Goal: Transaction & Acquisition: Book appointment/travel/reservation

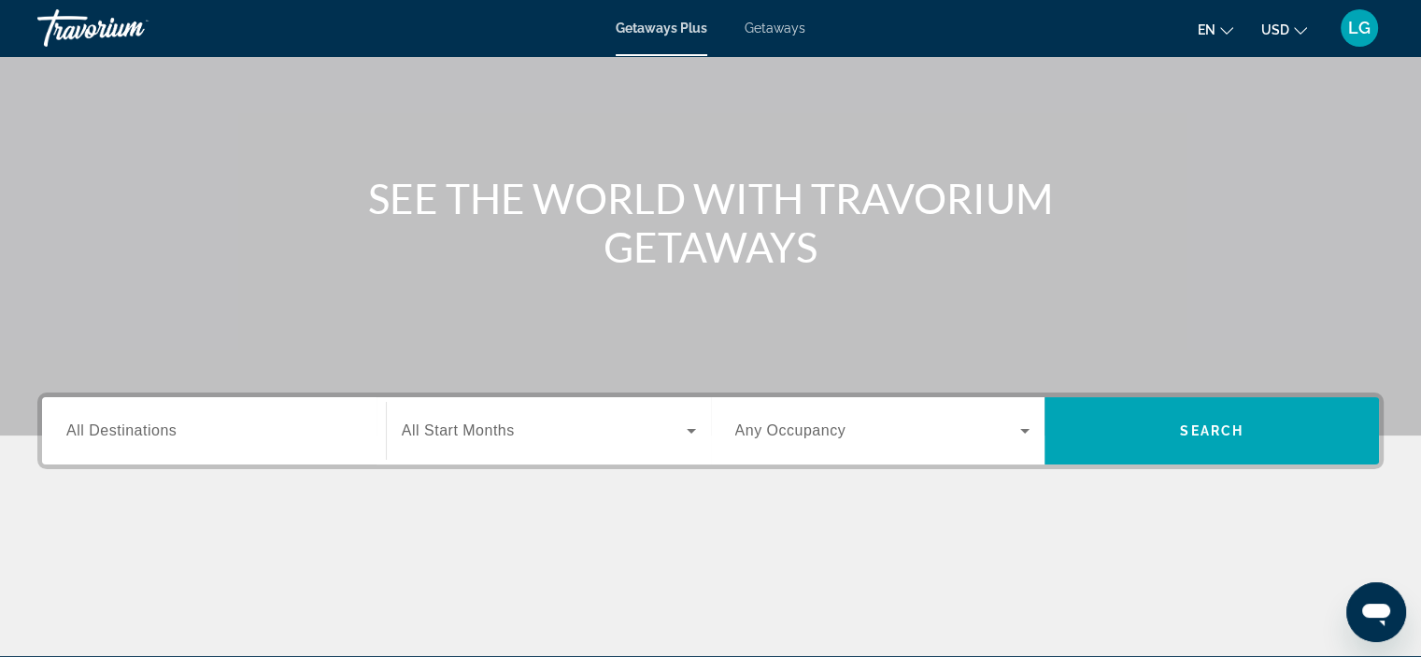
scroll to position [187, 0]
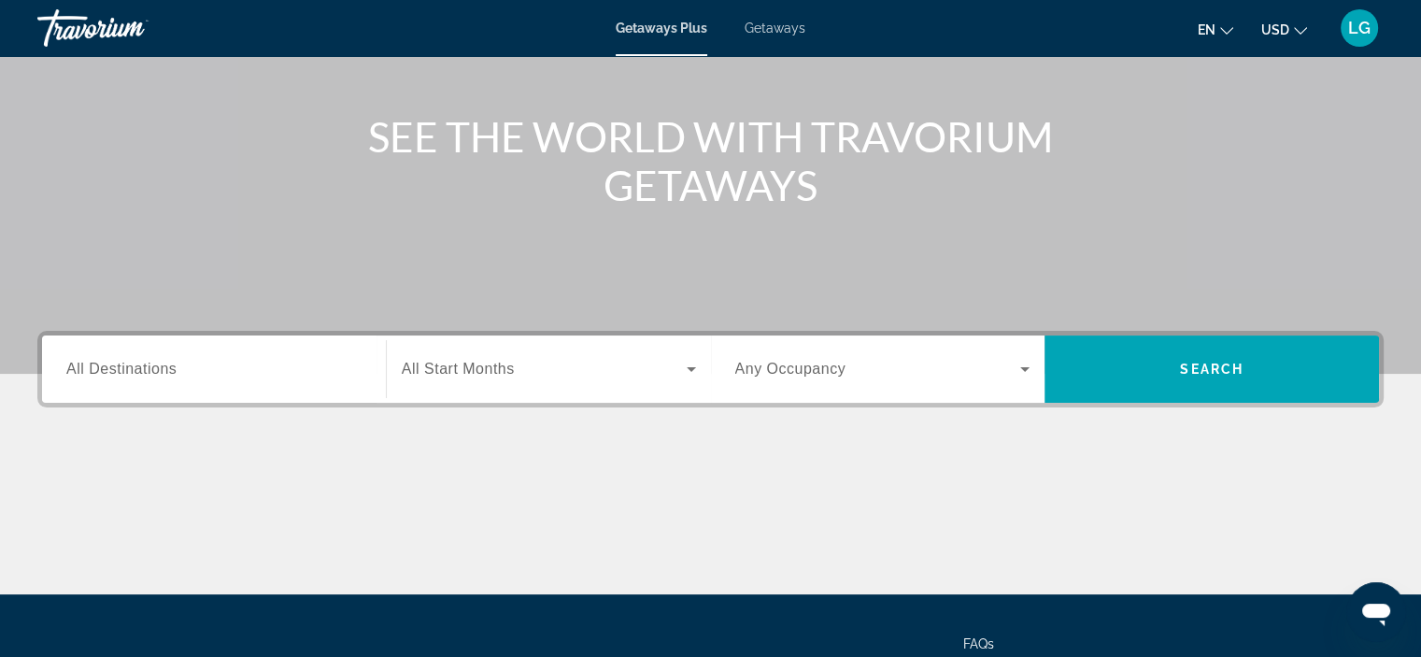
click at [234, 382] on div "Search widget" at bounding box center [213, 369] width 295 height 53
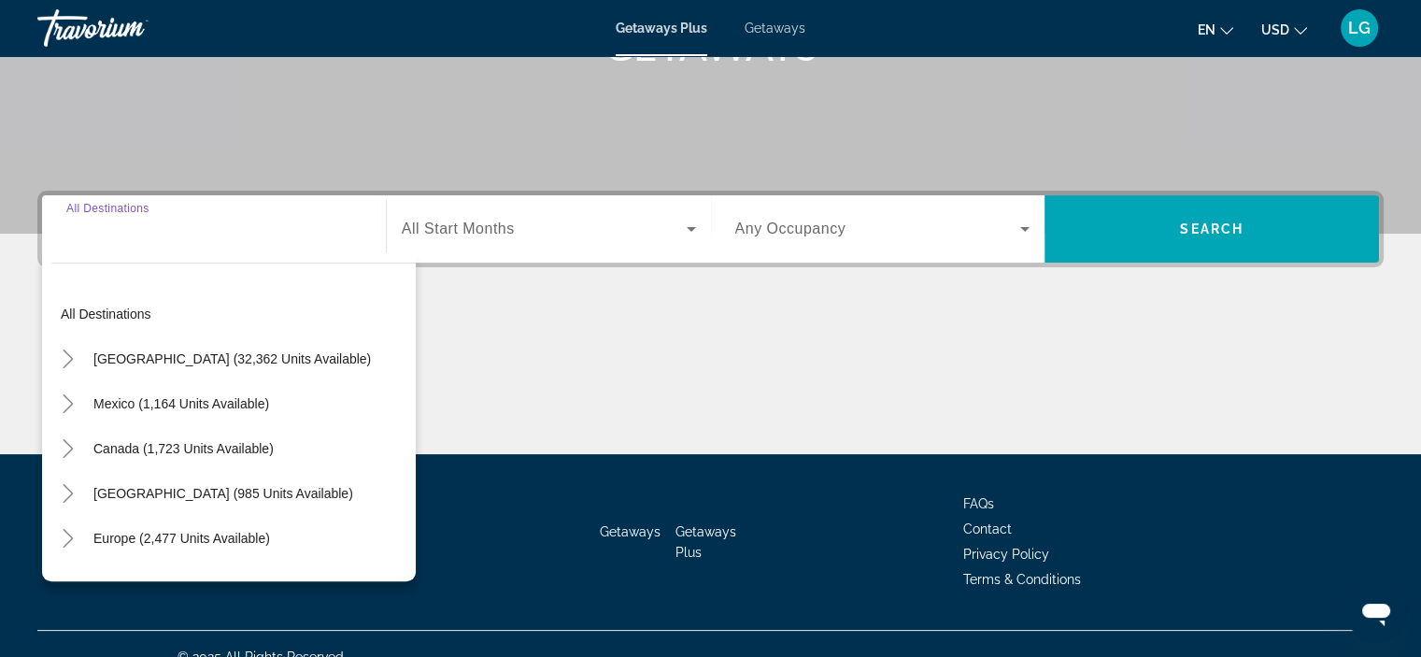
scroll to position [352, 0]
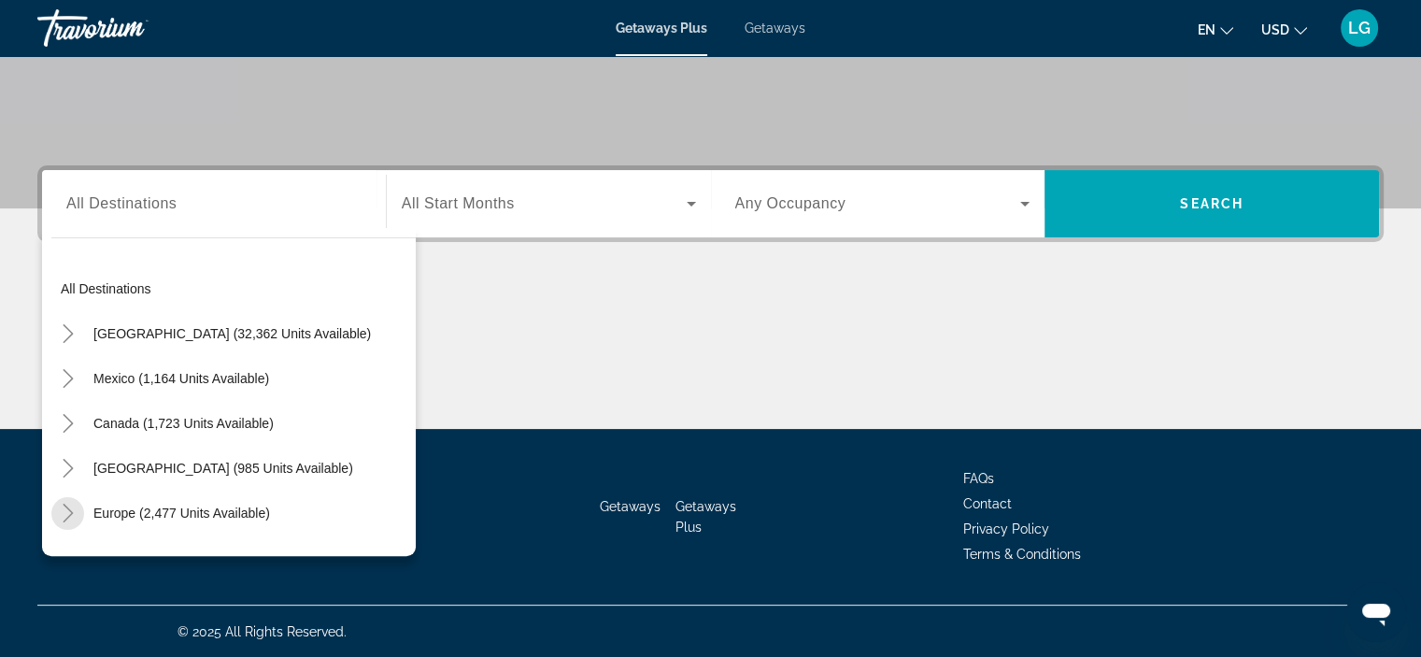
click at [64, 514] on icon "Toggle Europe (2,477 units available)" at bounding box center [68, 512] width 19 height 19
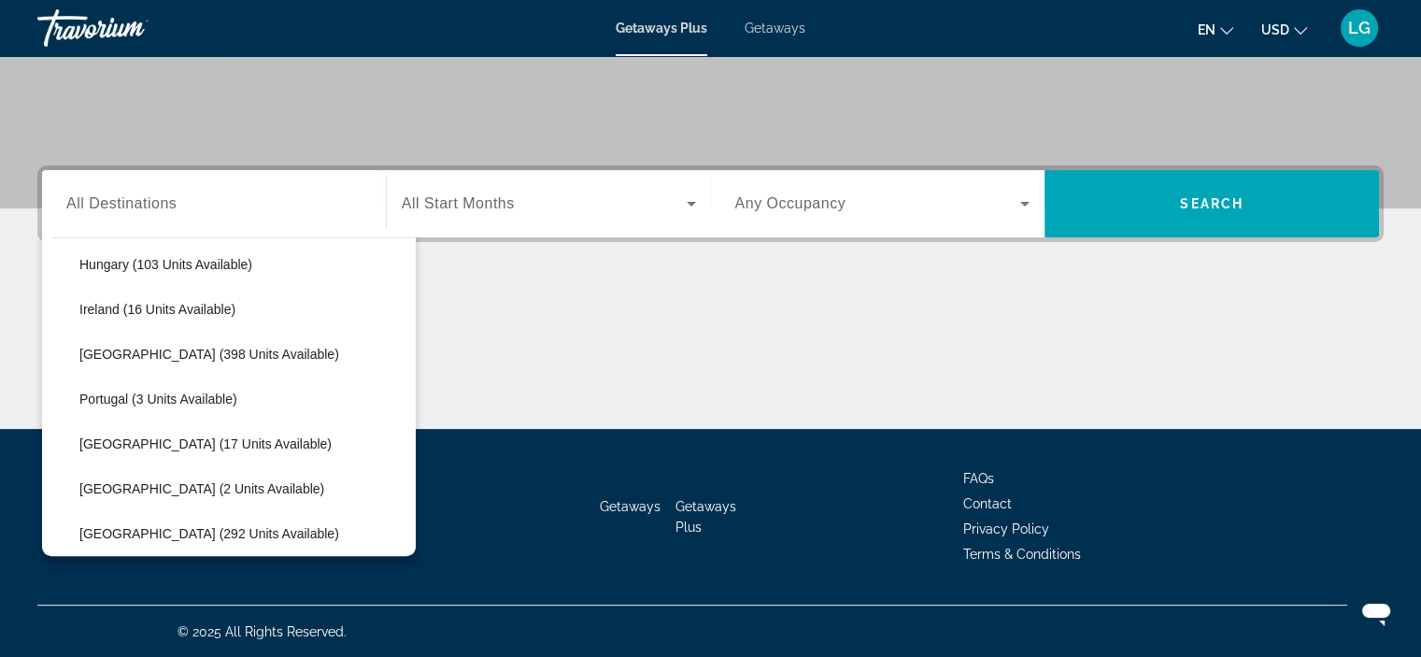
scroll to position [701, 0]
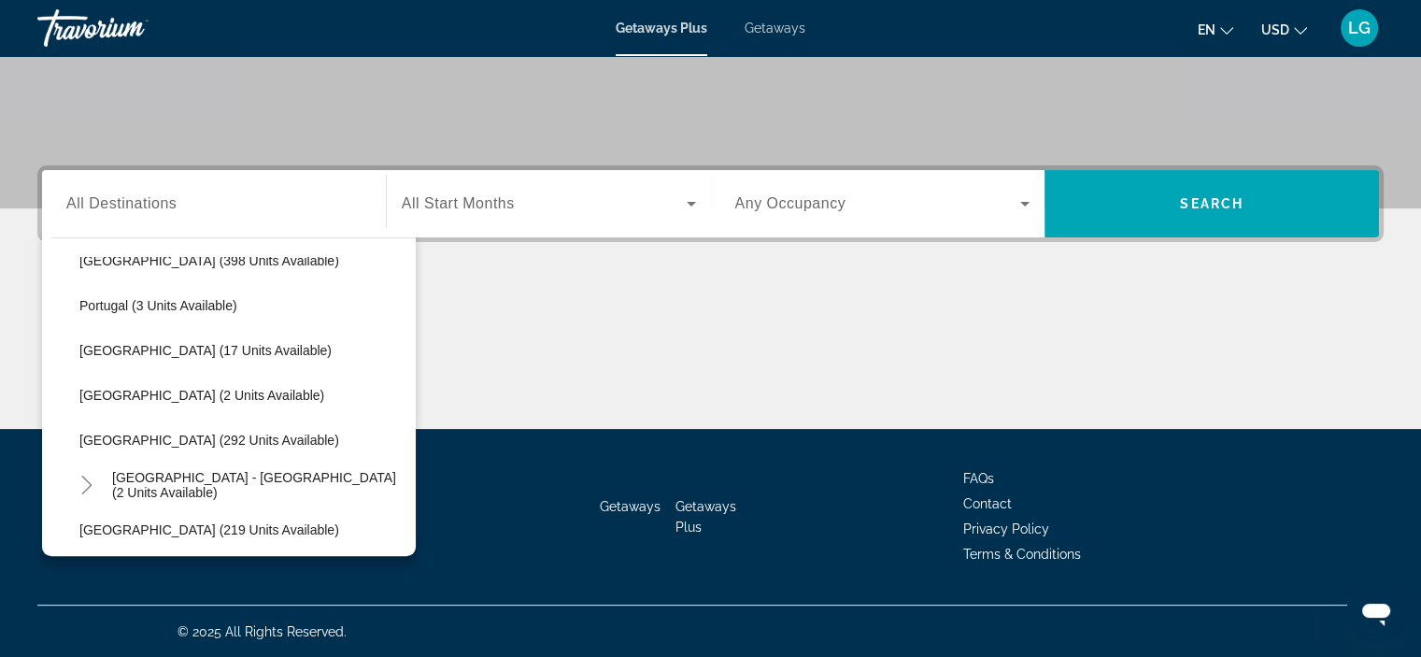
click at [93, 433] on span "[GEOGRAPHIC_DATA] (292 units available)" at bounding box center [209, 439] width 260 height 15
type input "**********"
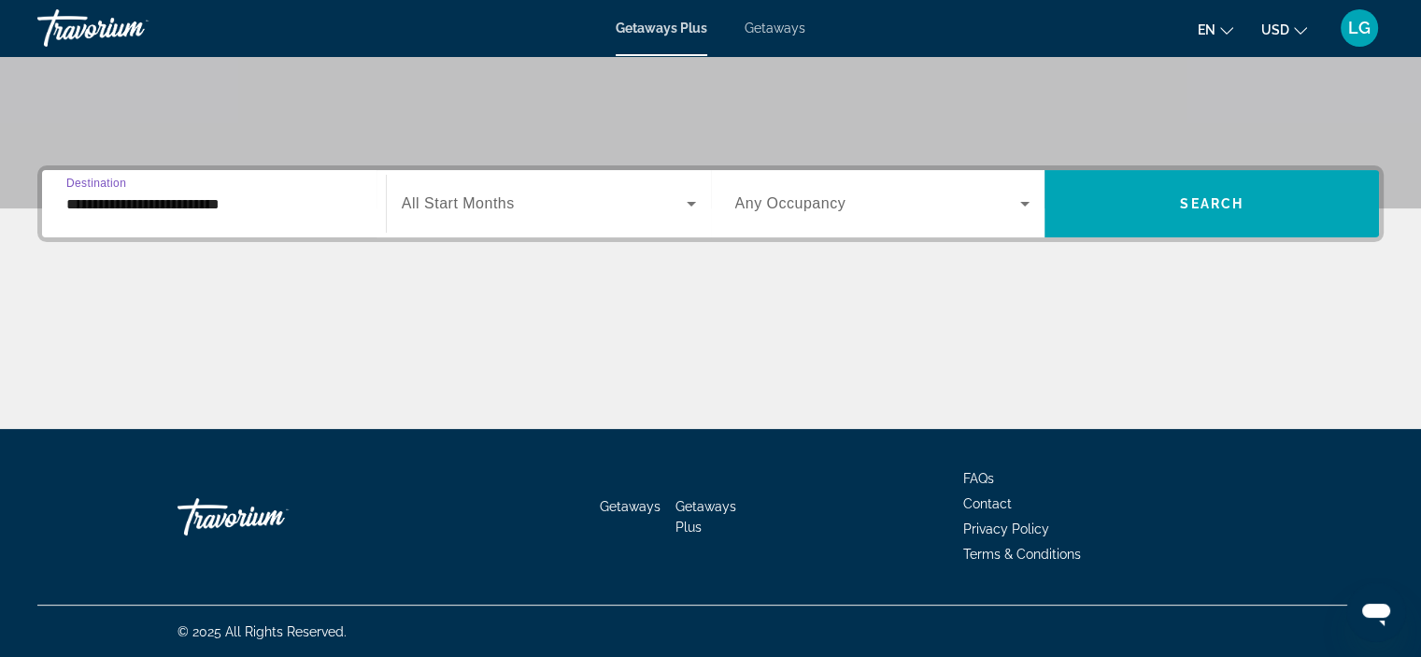
click at [687, 199] on icon "Search widget" at bounding box center [691, 203] width 22 height 22
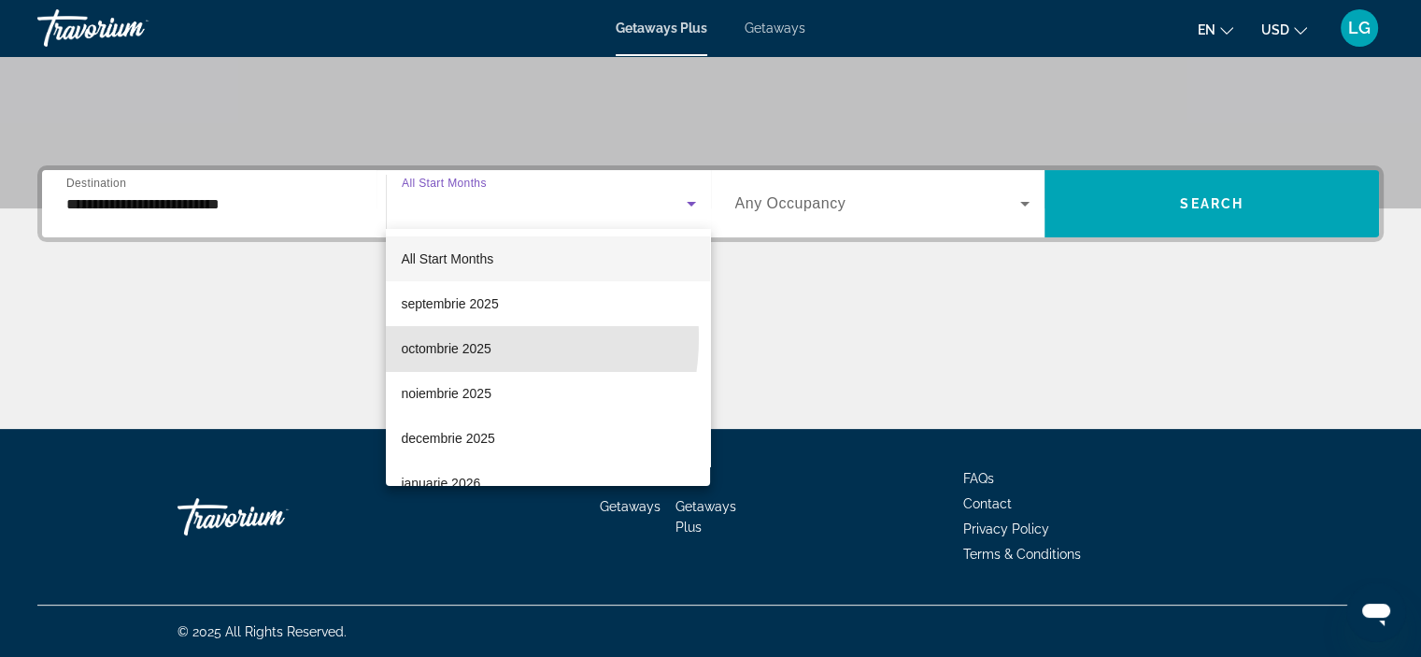
click at [445, 337] on span "octombrie 2025" at bounding box center [446, 348] width 91 height 22
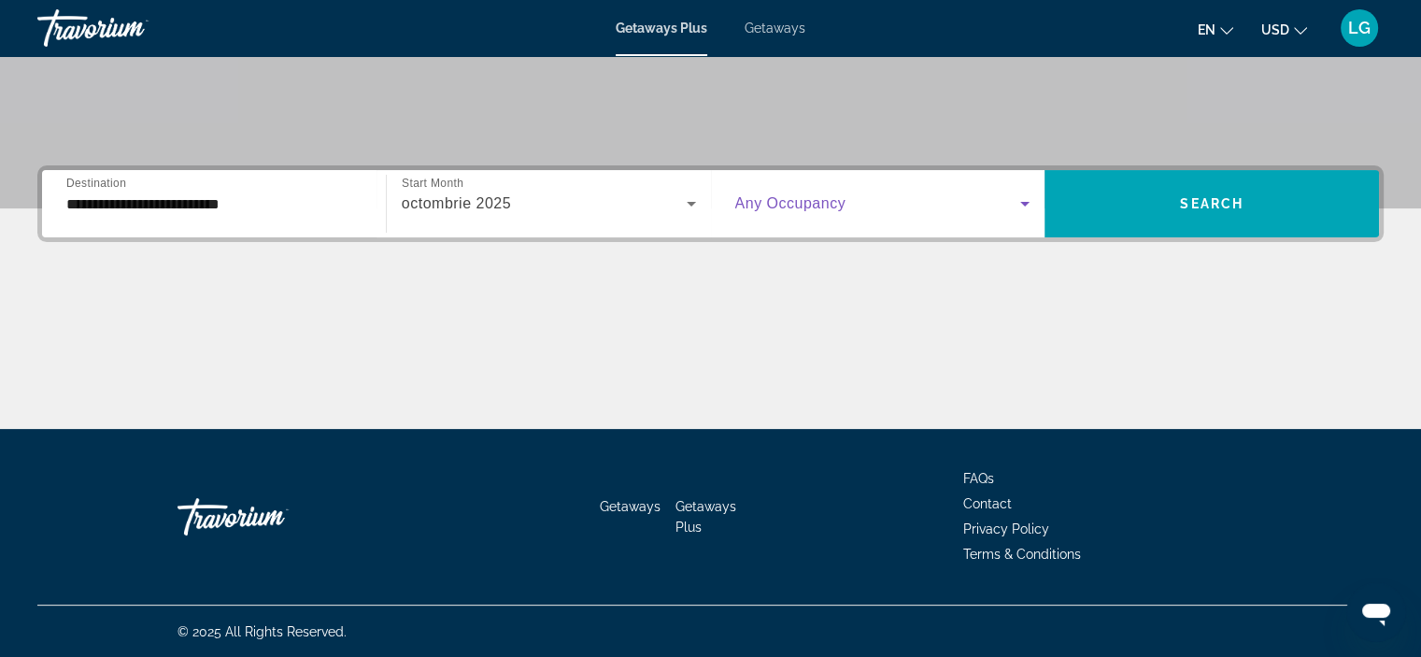
click at [1024, 205] on icon "Search widget" at bounding box center [1024, 204] width 9 height 5
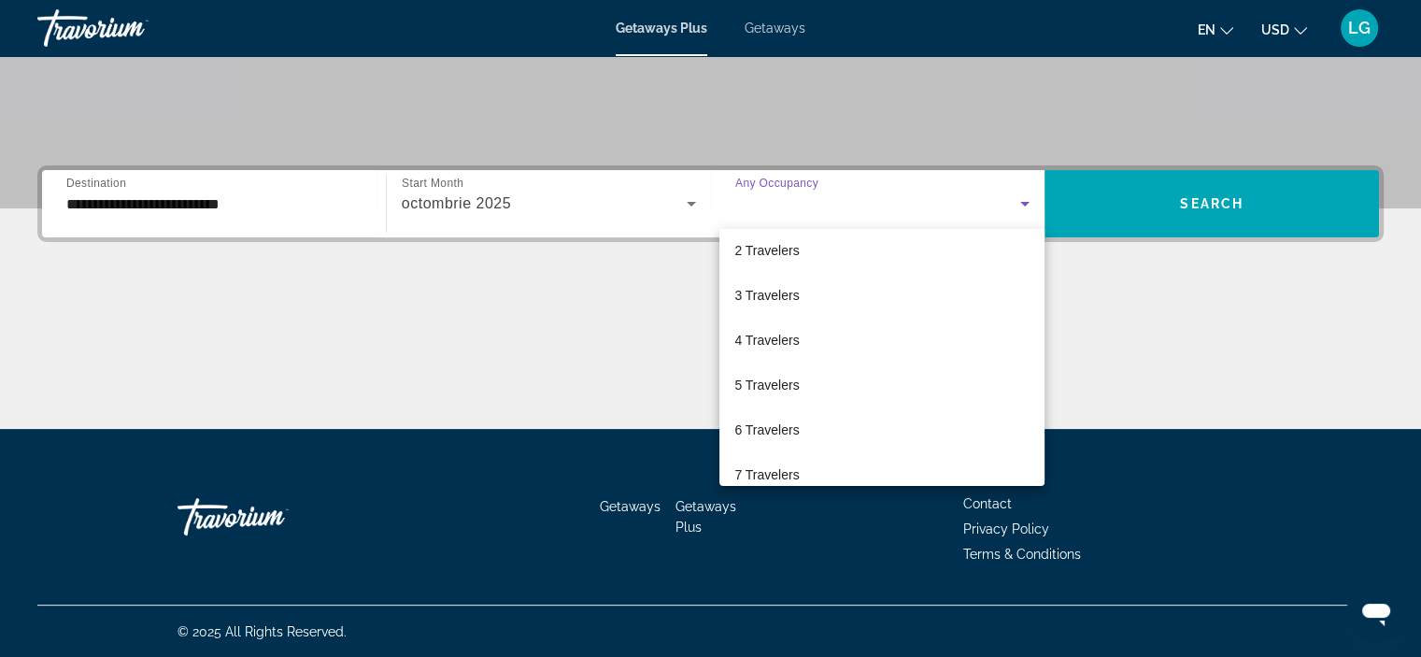
scroll to position [0, 0]
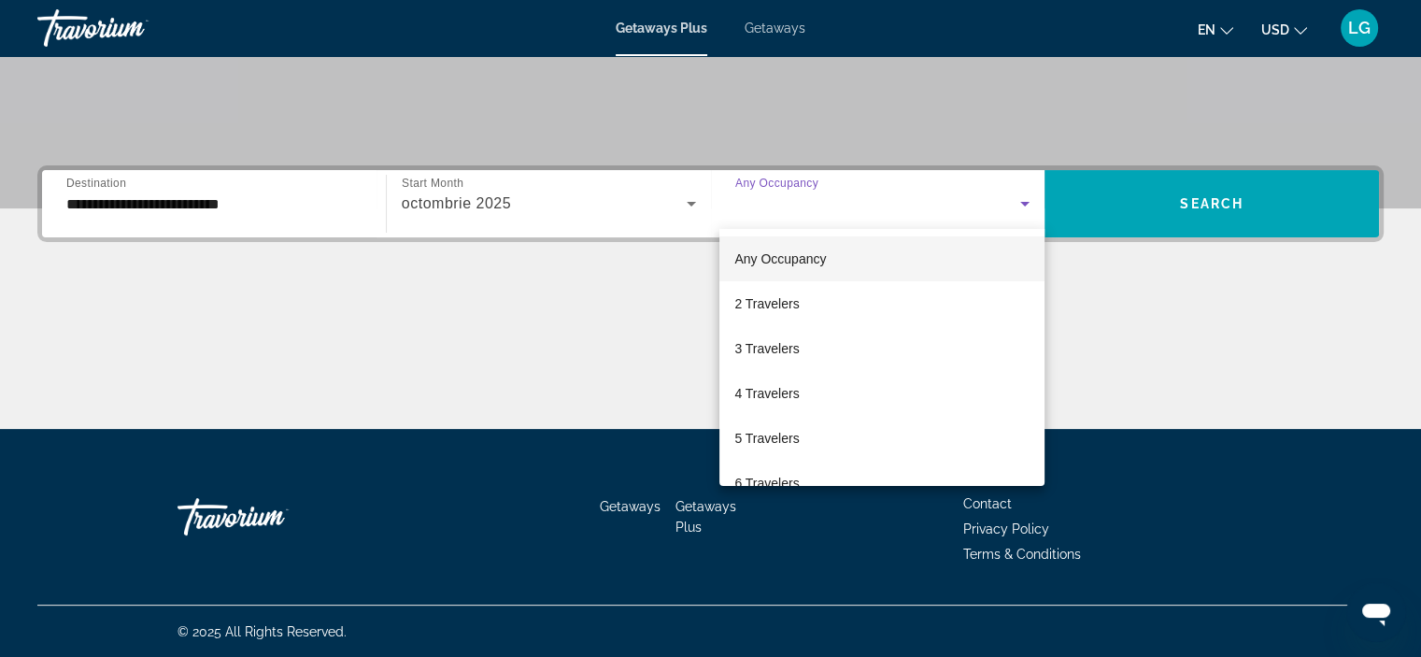
click at [803, 399] on mat-option "4 Travelers" at bounding box center [881, 393] width 325 height 45
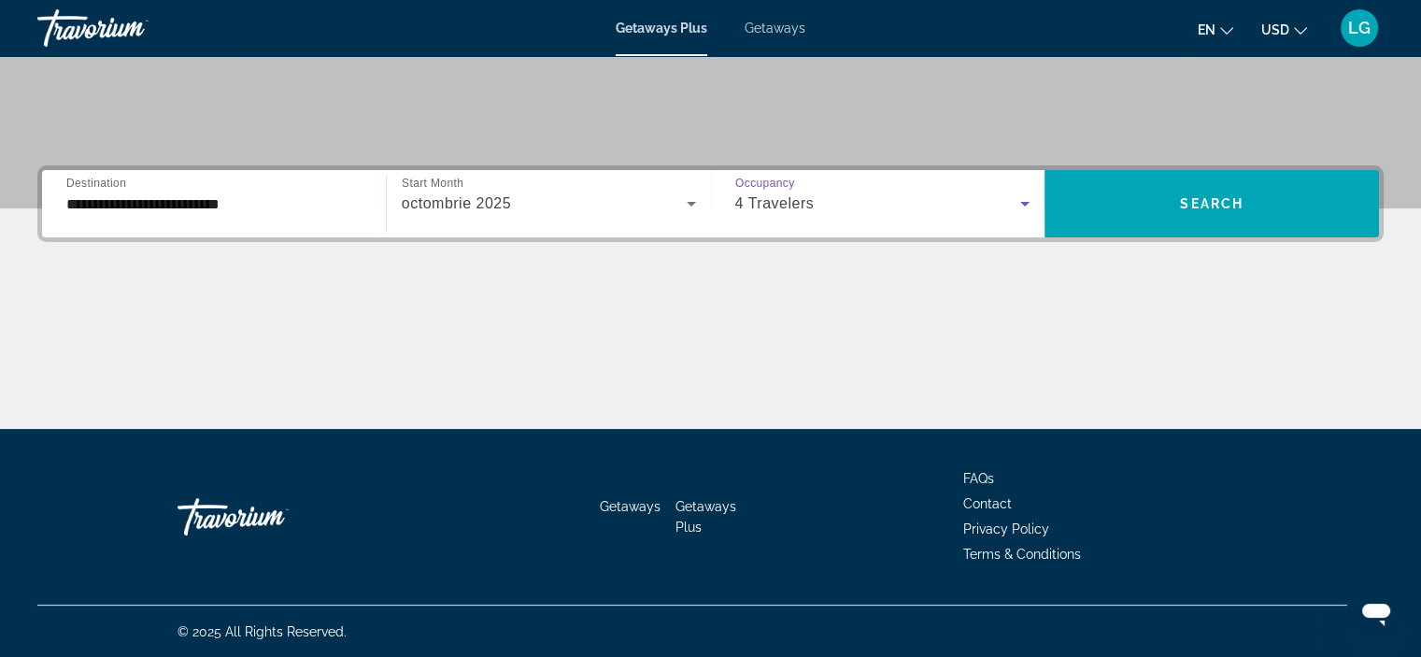
click at [1189, 201] on span "Search" at bounding box center [1212, 203] width 64 height 15
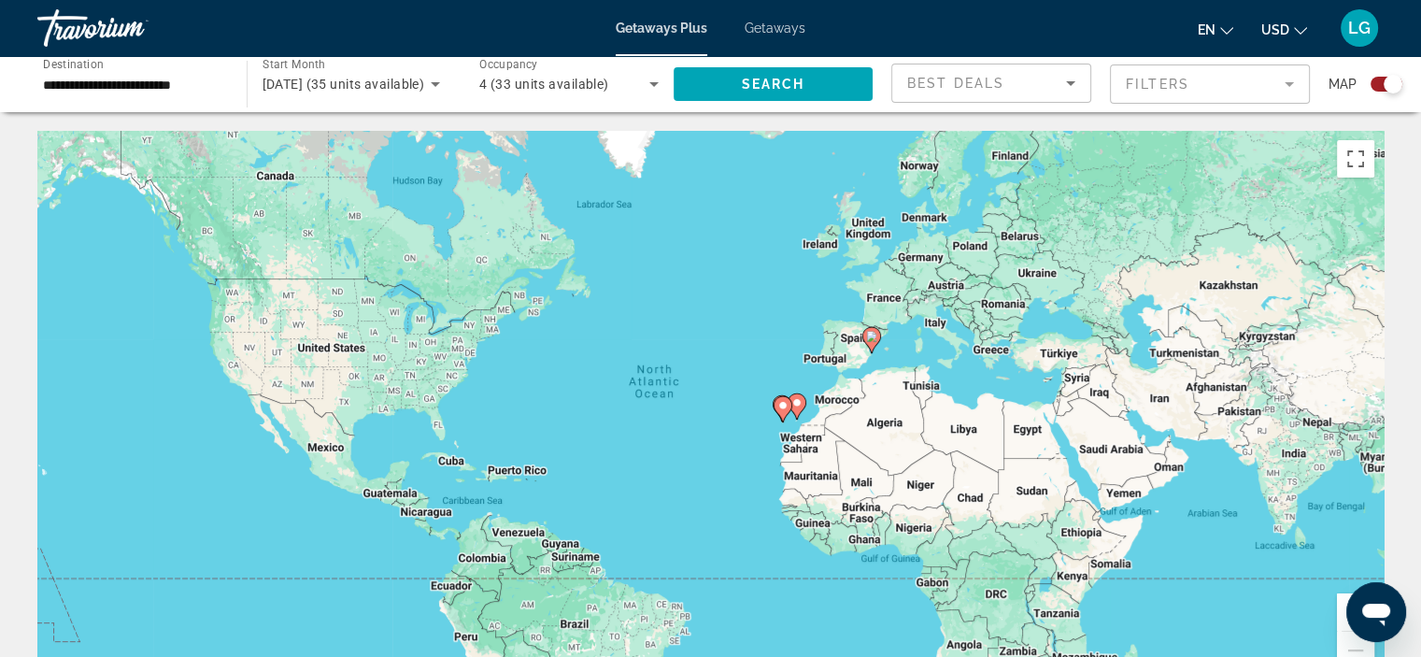
click at [1371, 81] on div "Search widget" at bounding box center [1386, 84] width 32 height 15
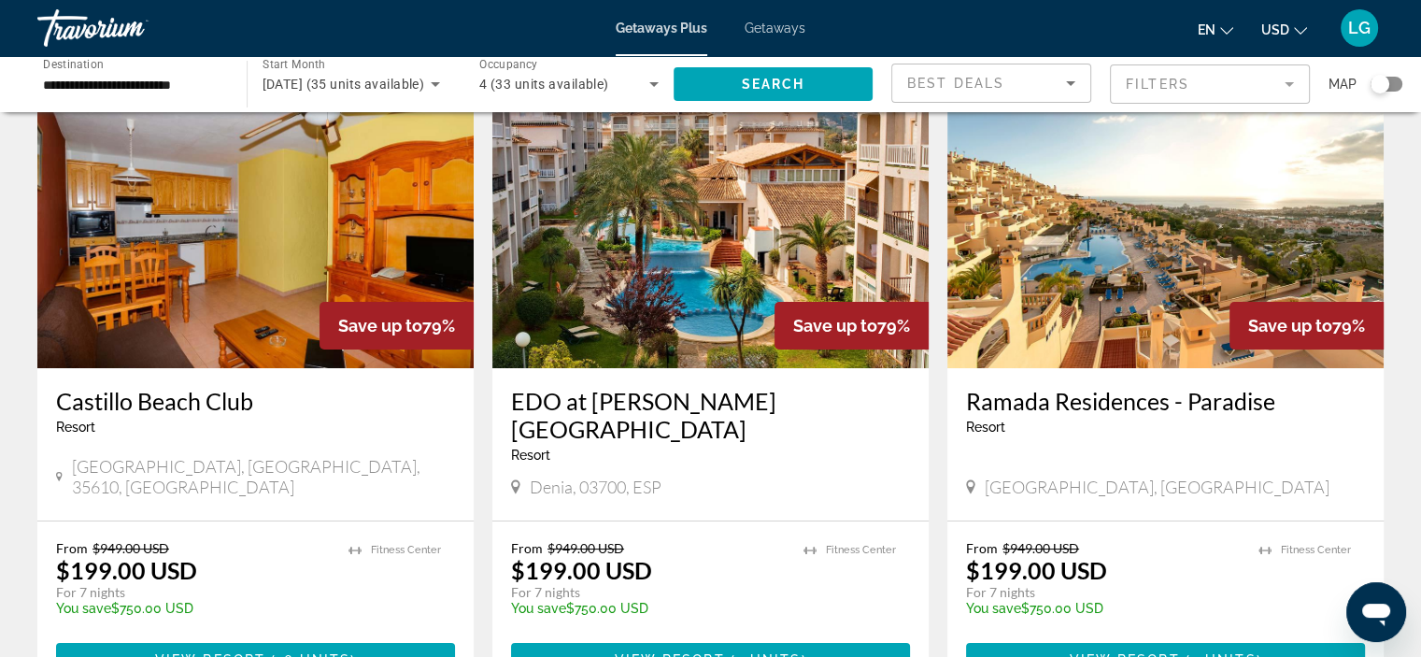
scroll to position [93, 0]
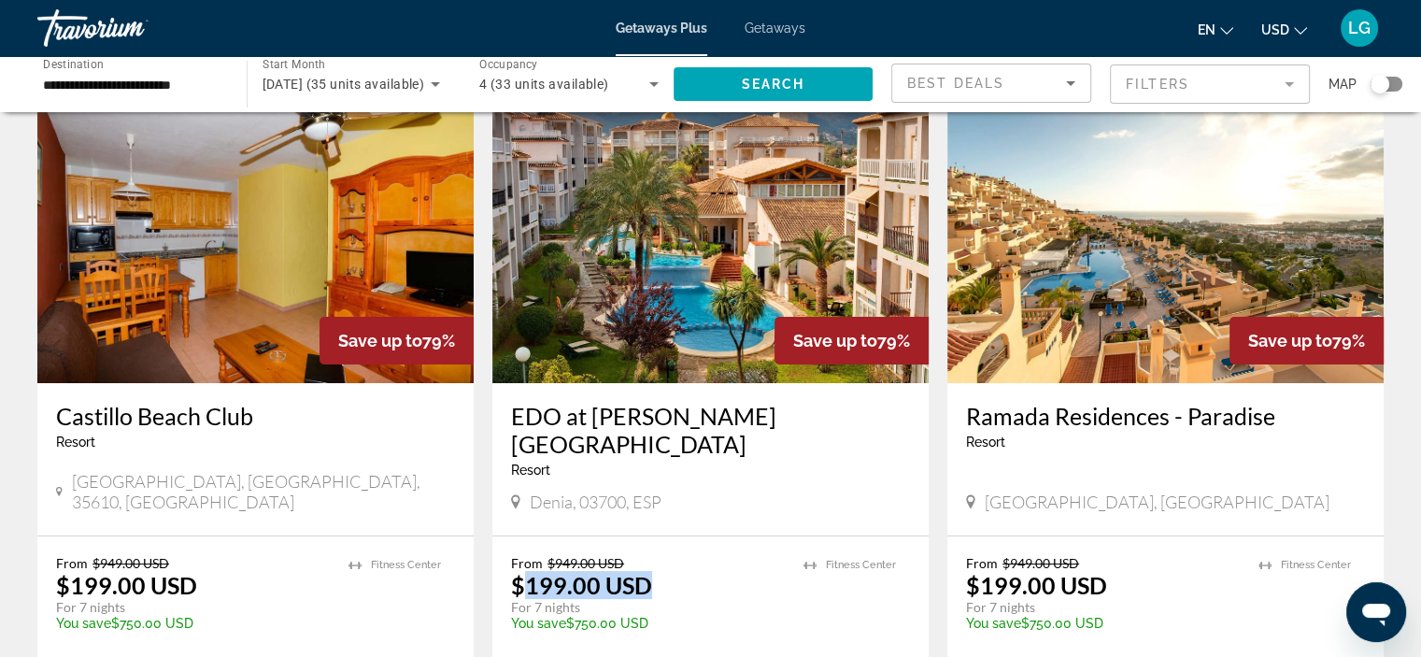
drag, startPoint x: 518, startPoint y: 557, endPoint x: 717, endPoint y: 558, distance: 198.9
click at [717, 558] on div "From $949.00 USD $199.00 USD For 7 nights You save $750.00 USD temp" at bounding box center [648, 599] width 274 height 89
click at [1053, 85] on div "Best Deals" at bounding box center [986, 83] width 159 height 22
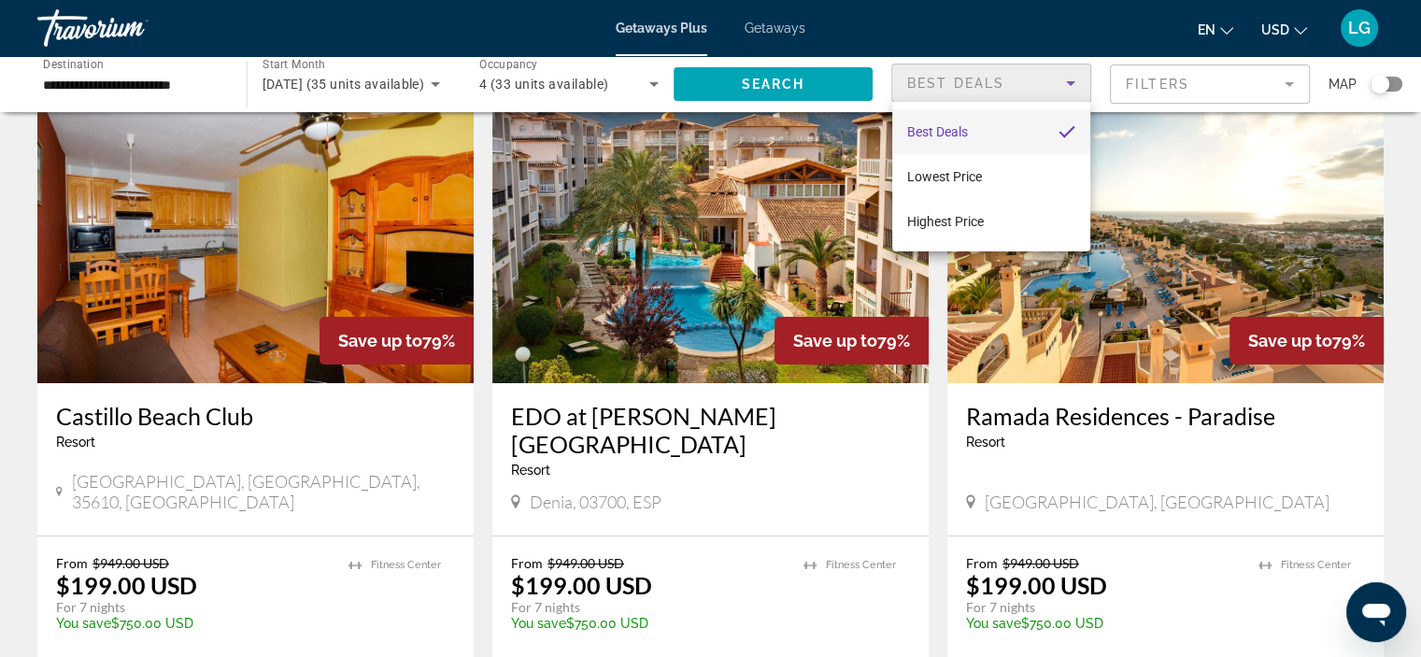
click at [945, 172] on span "Lowest Price" at bounding box center [944, 176] width 75 height 15
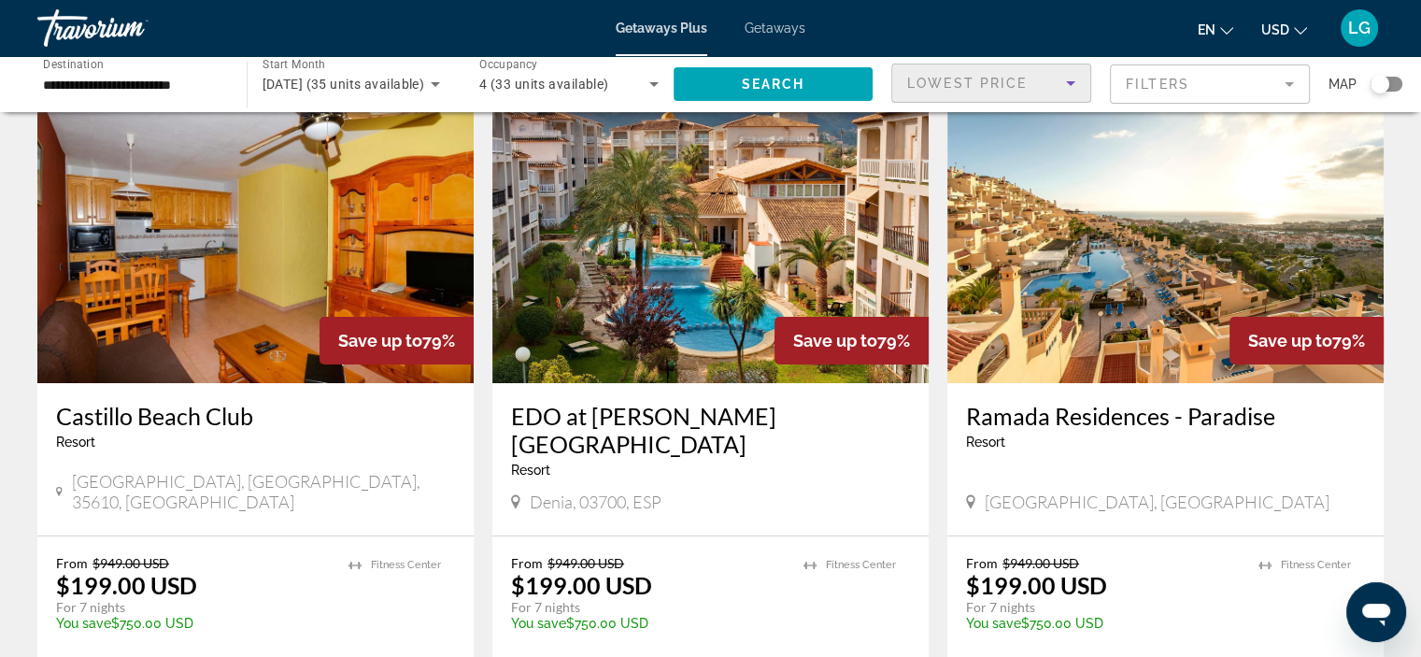
click at [764, 87] on span "Search" at bounding box center [773, 84] width 64 height 15
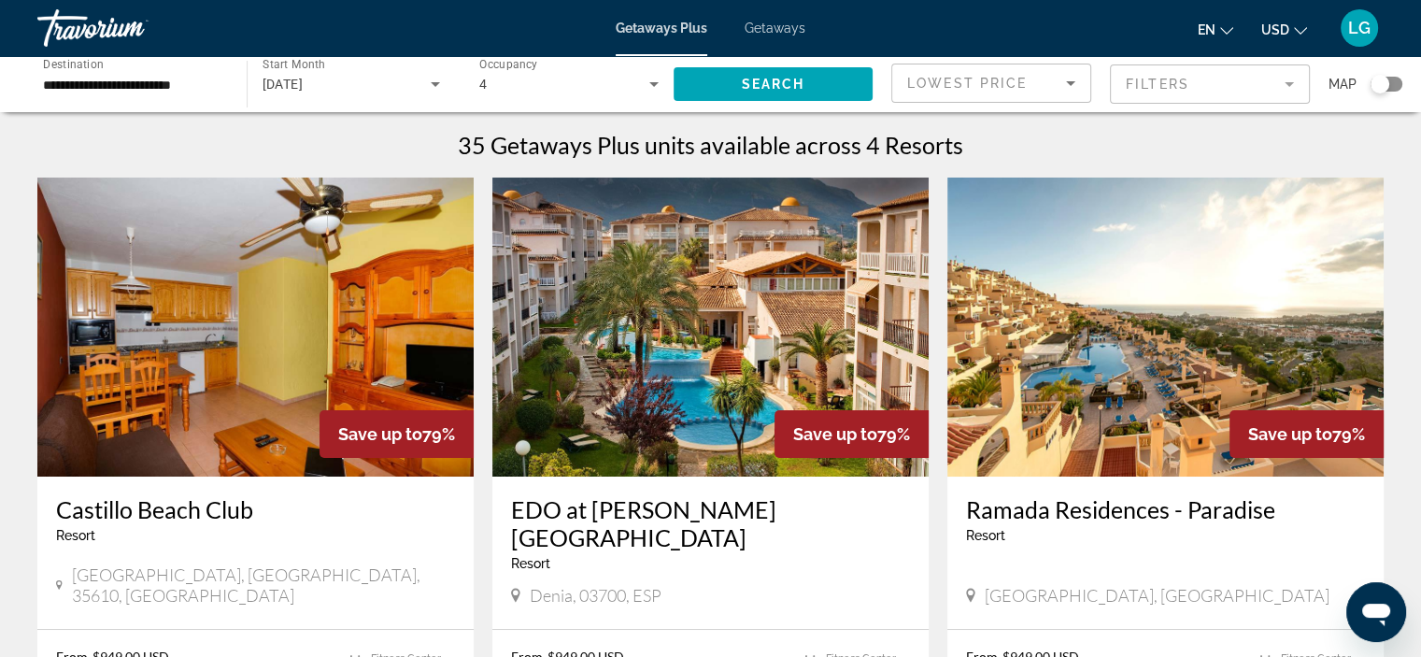
click at [105, 58] on div "**********" at bounding box center [132, 84] width 179 height 53
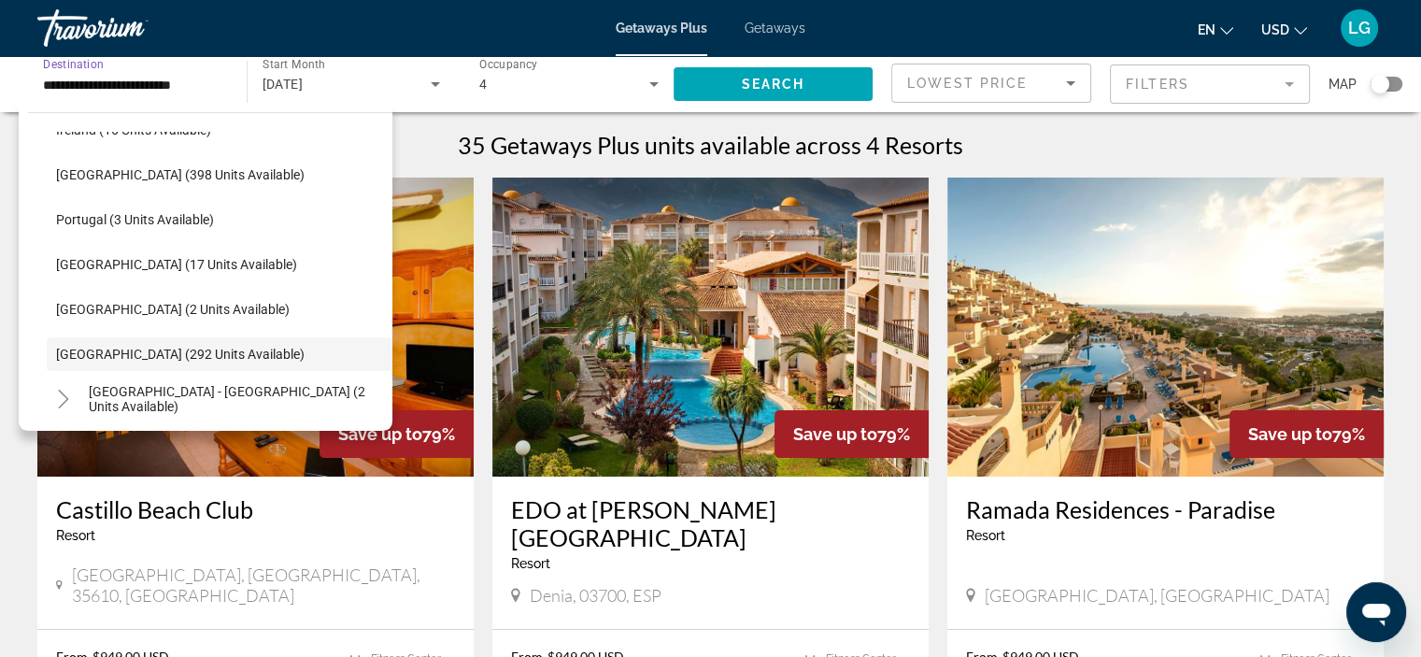
scroll to position [645, 0]
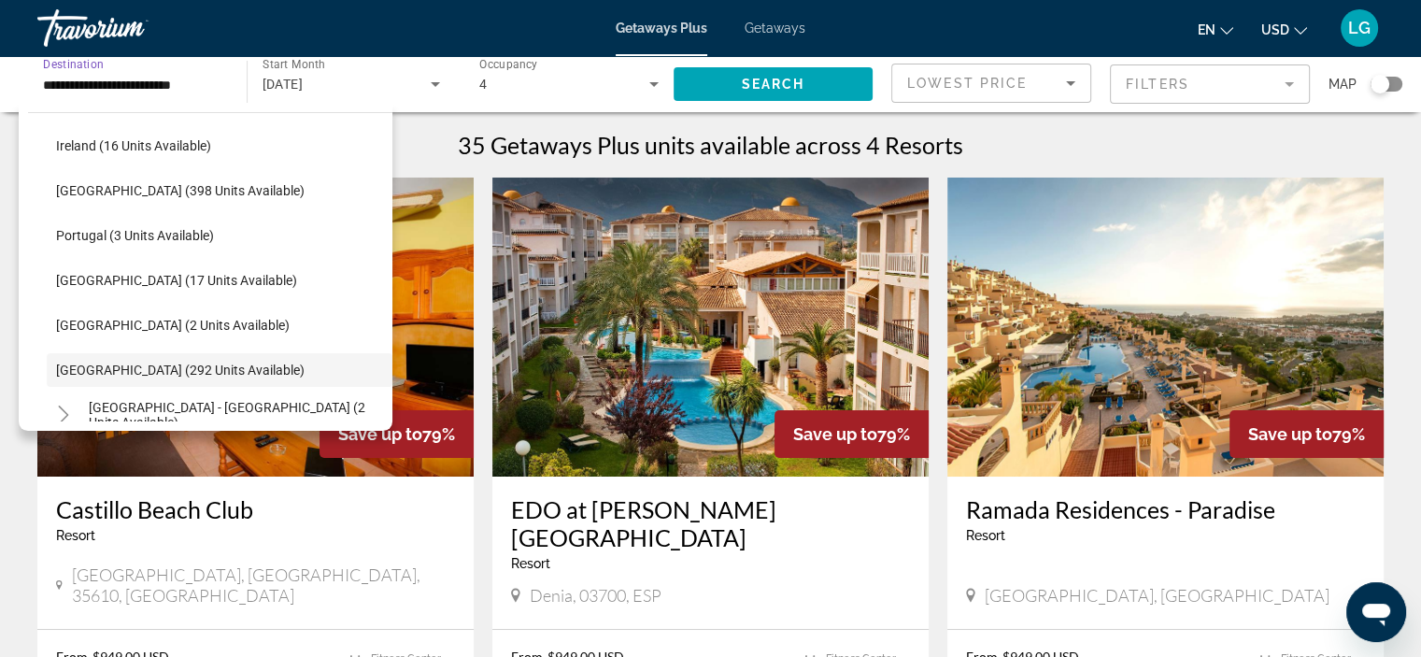
click at [518, 27] on div "Getaways Plus Getaways en English Español Français Italiano Português русский U…" at bounding box center [710, 28] width 1421 height 49
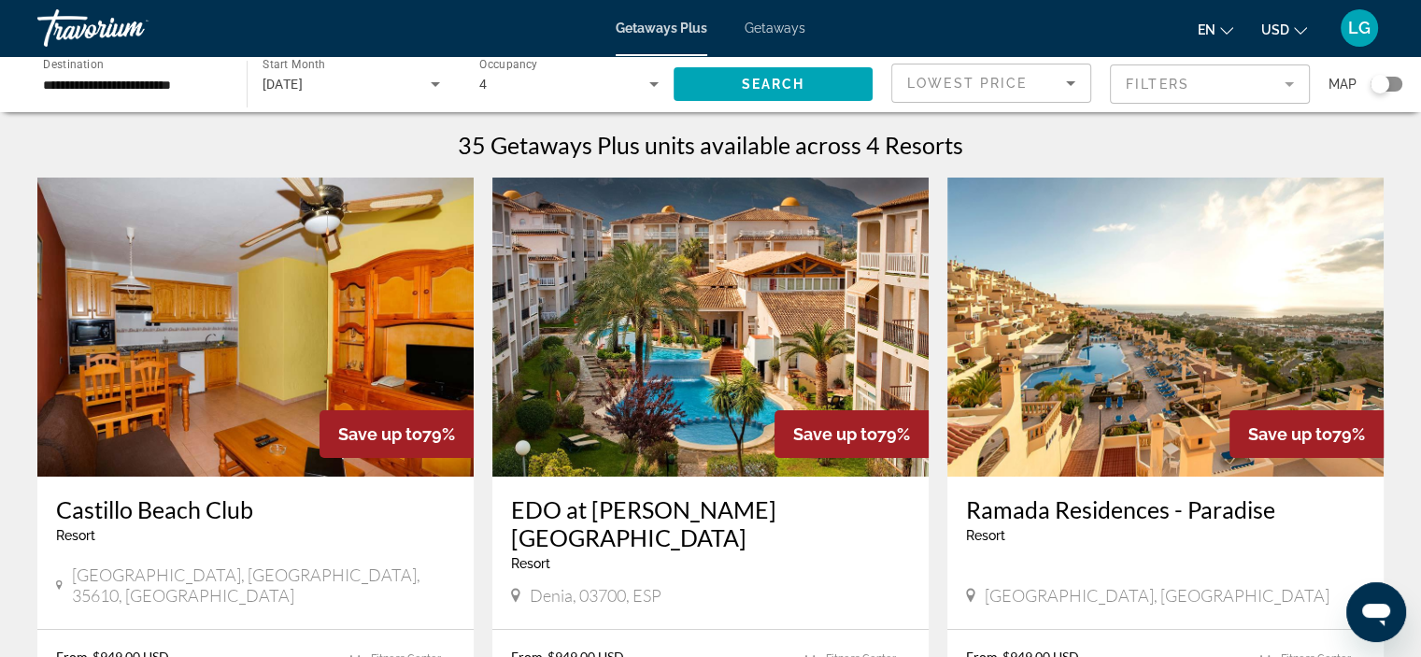
click at [768, 31] on span "Getaways" at bounding box center [774, 28] width 61 height 15
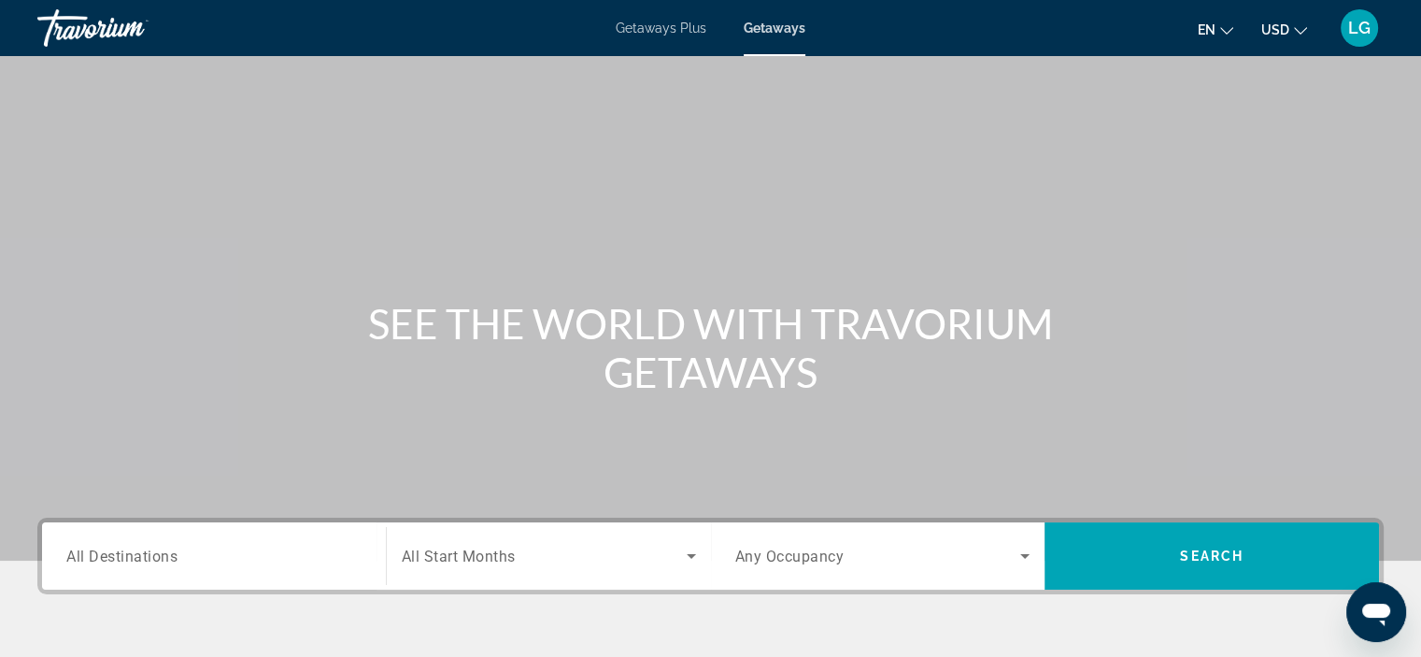
click at [158, 559] on span "All Destinations" at bounding box center [121, 555] width 111 height 18
click at [158, 559] on input "Destination All Destinations" at bounding box center [213, 556] width 295 height 22
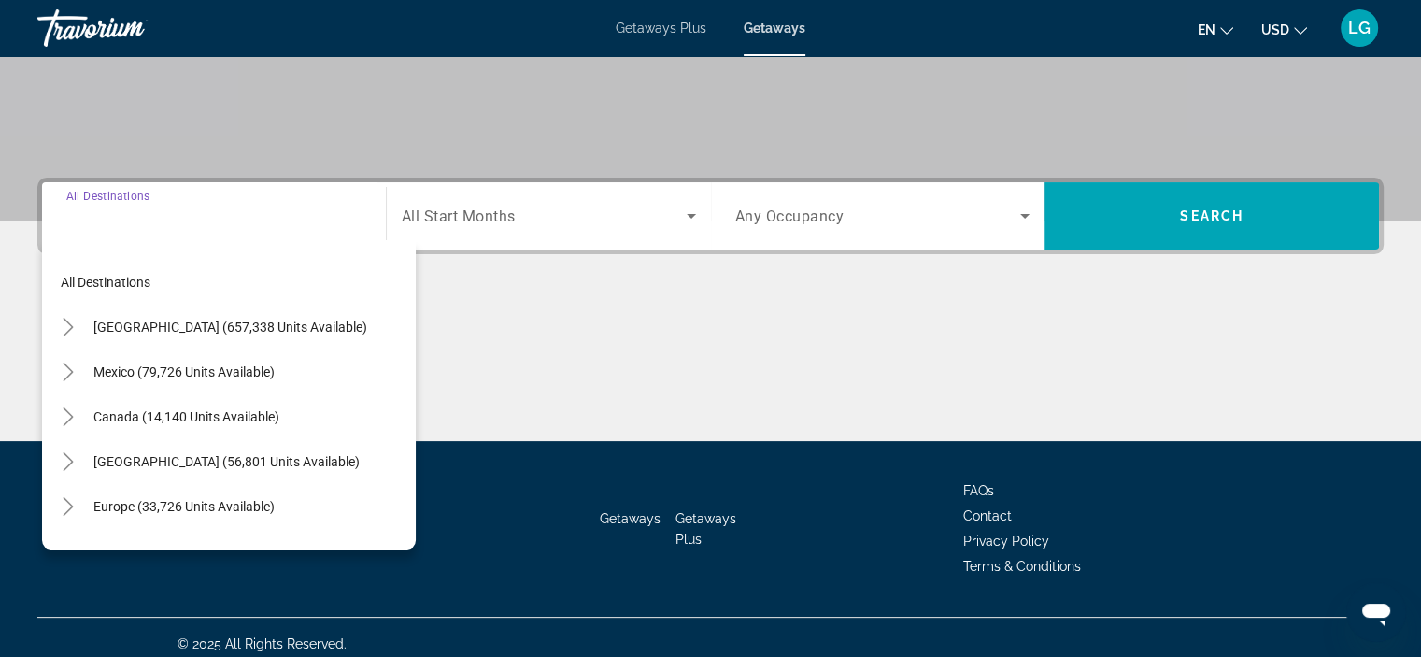
scroll to position [352, 0]
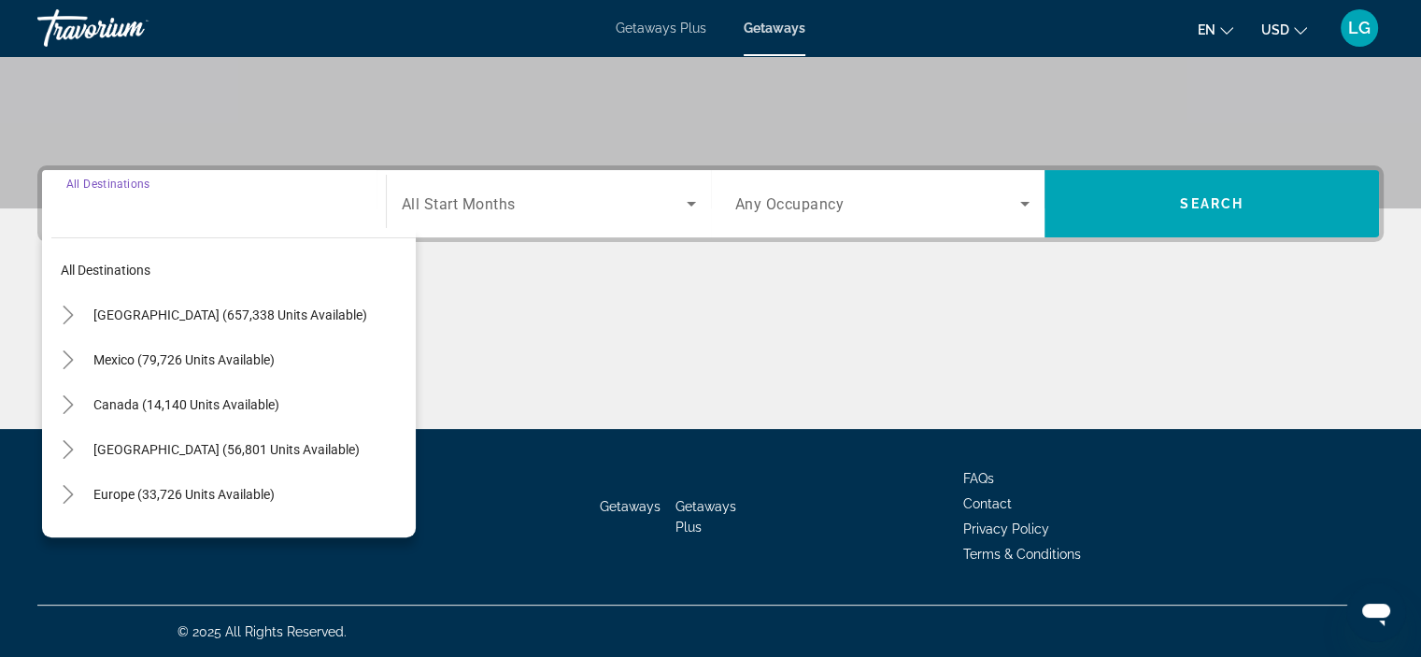
click at [166, 263] on span "Search widget" at bounding box center [233, 270] width 364 height 45
type input "**********"
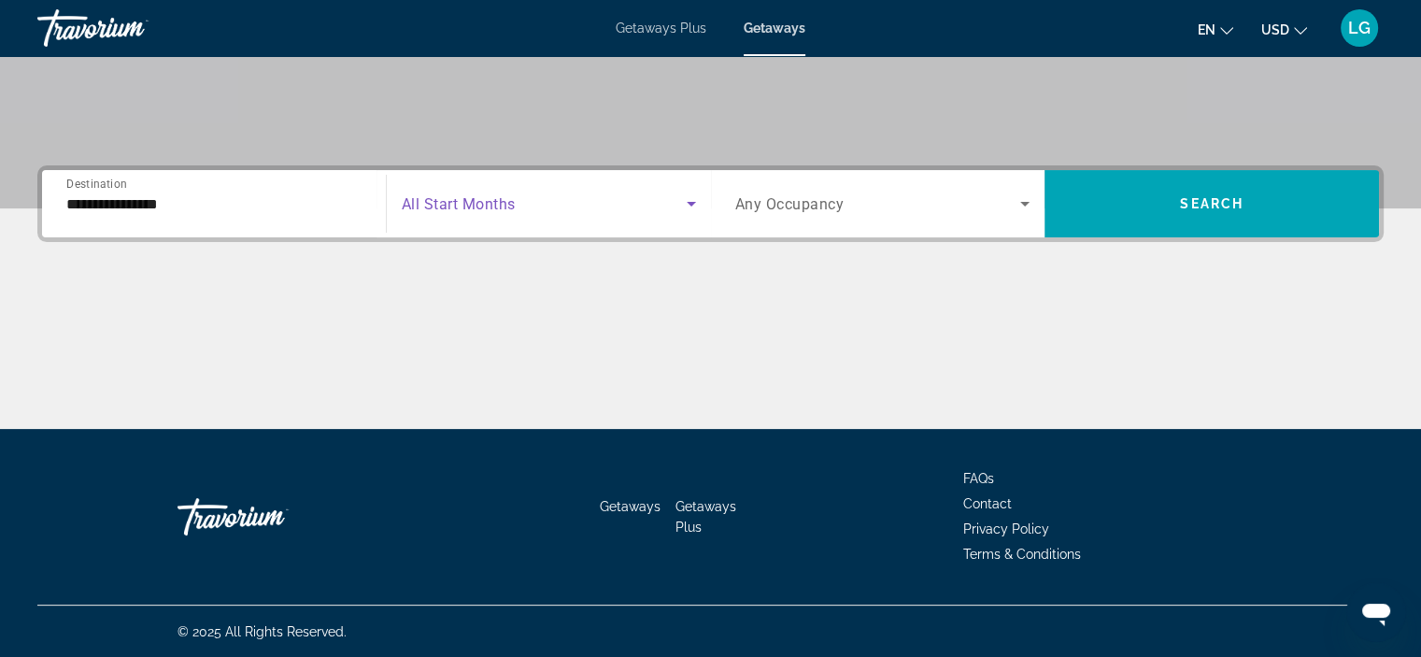
click at [549, 197] on span "Search widget" at bounding box center [544, 203] width 285 height 22
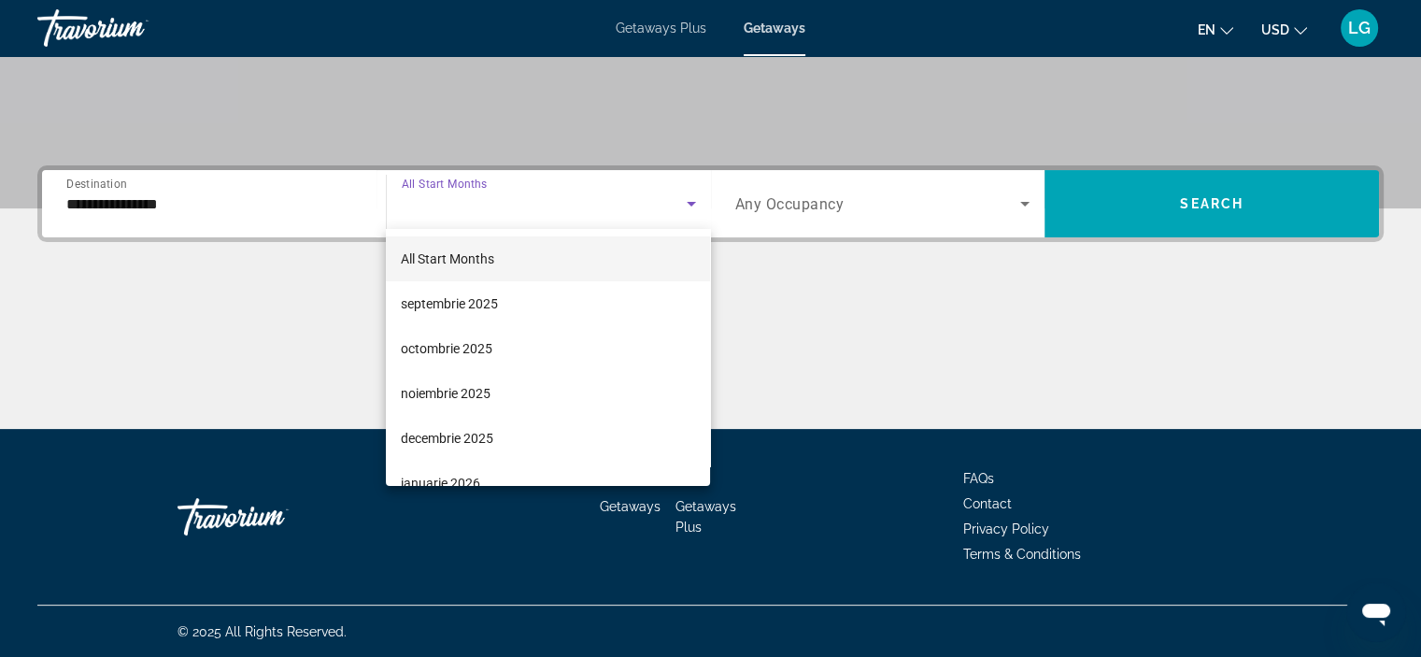
click at [437, 347] on span "octombrie 2025" at bounding box center [447, 348] width 92 height 22
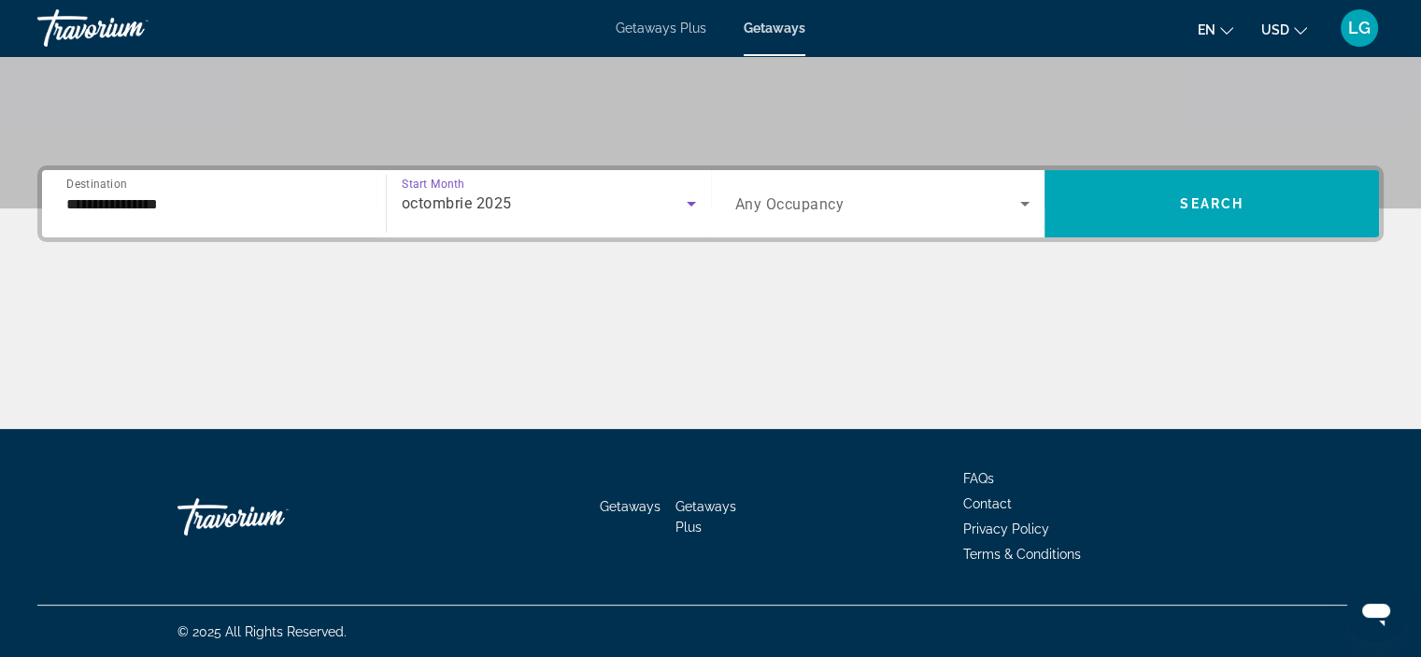
click at [501, 206] on span "octombrie 2025" at bounding box center [457, 203] width 110 height 18
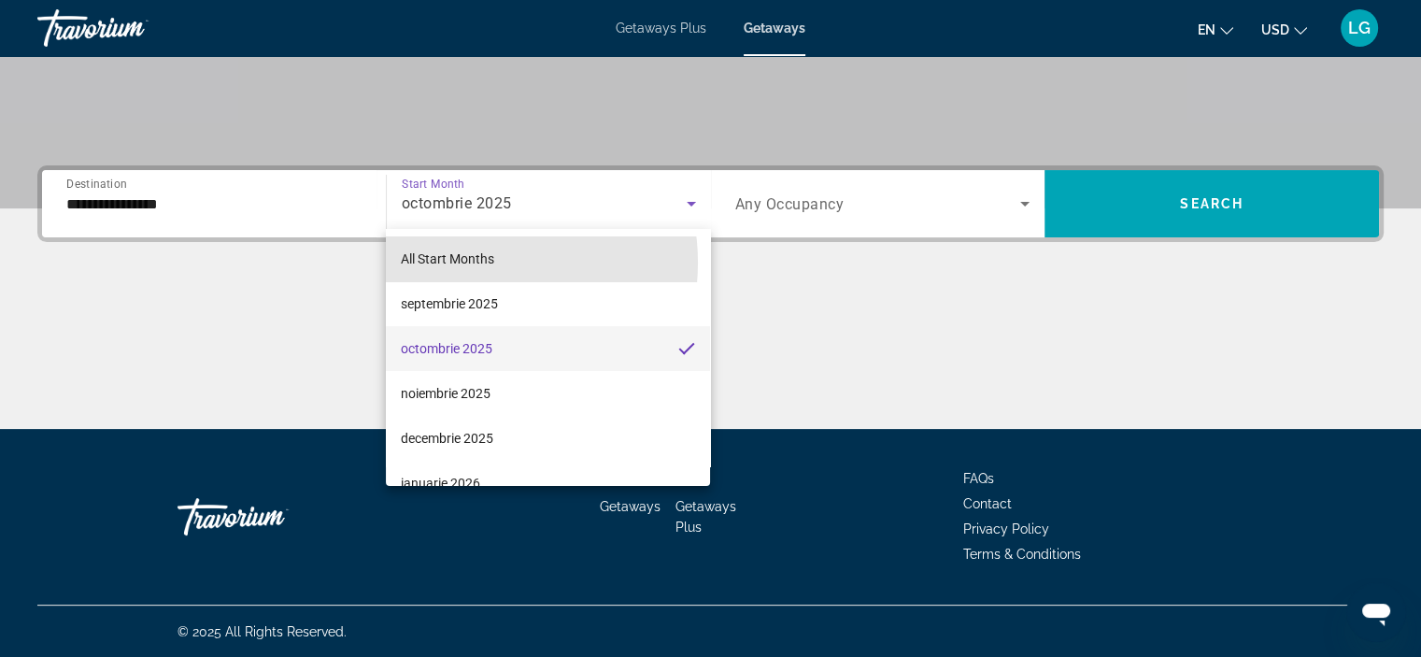
click at [474, 262] on span "All Start Months" at bounding box center [447, 258] width 93 height 15
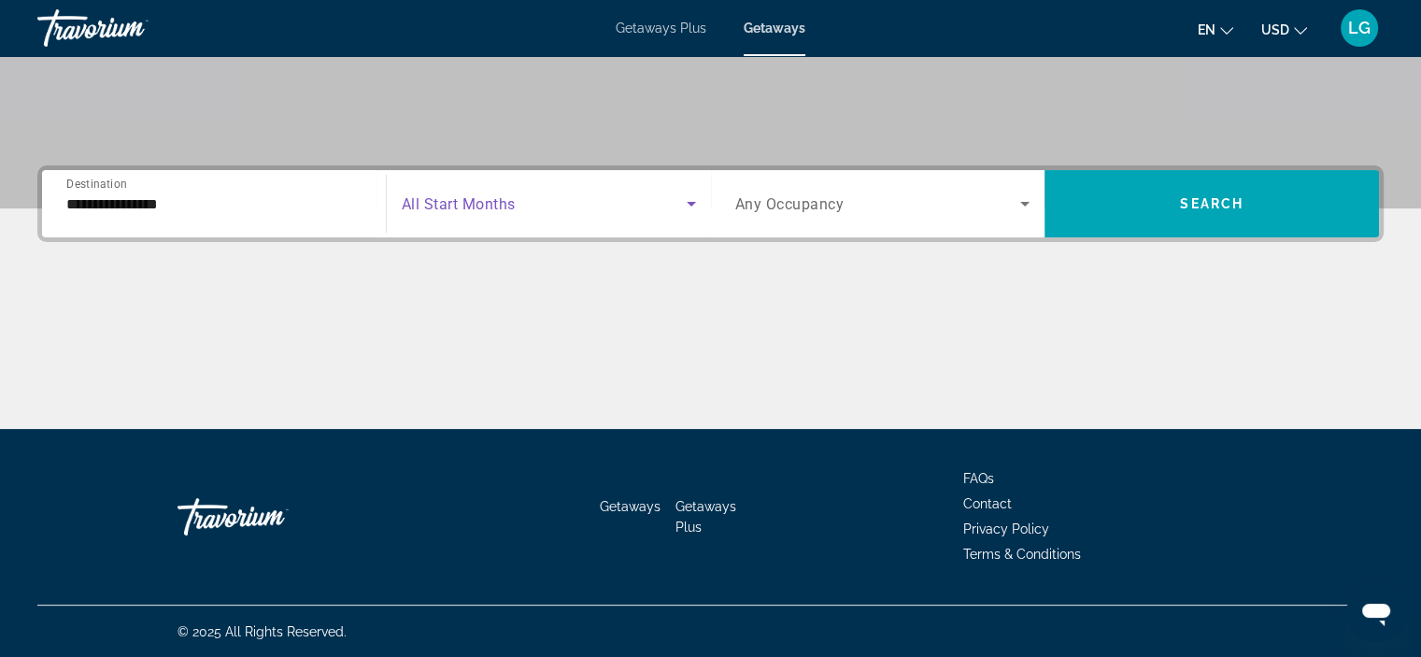
click at [1213, 196] on span "Search" at bounding box center [1212, 203] width 64 height 15
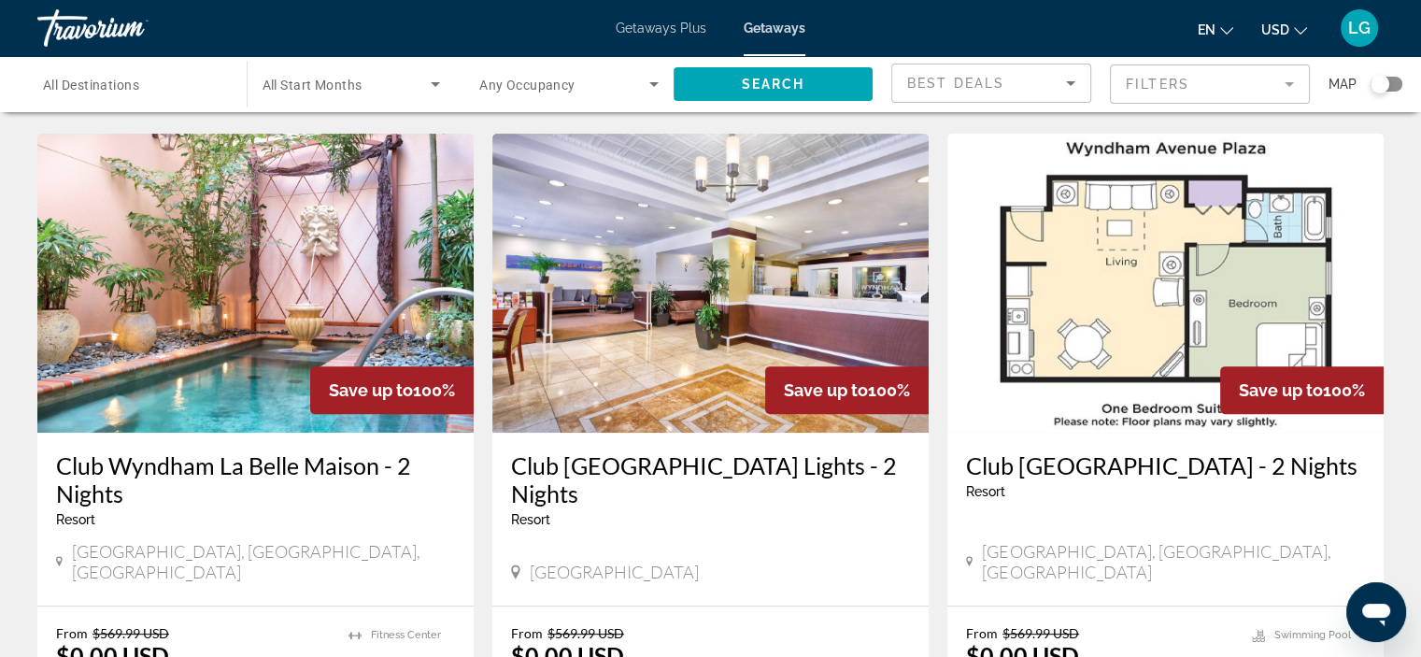
scroll to position [654, 0]
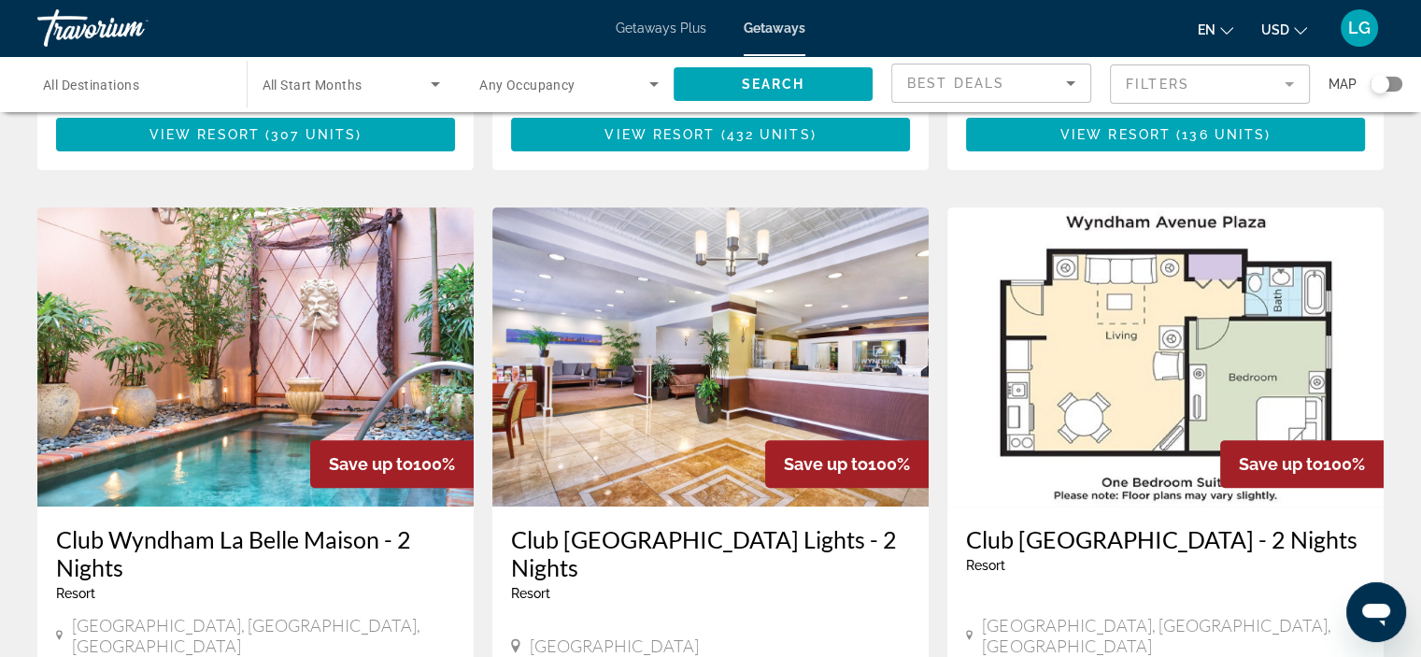
click at [86, 81] on span "All Destinations" at bounding box center [91, 85] width 96 height 15
click at [86, 81] on input "Destination All Destinations" at bounding box center [132, 85] width 179 height 22
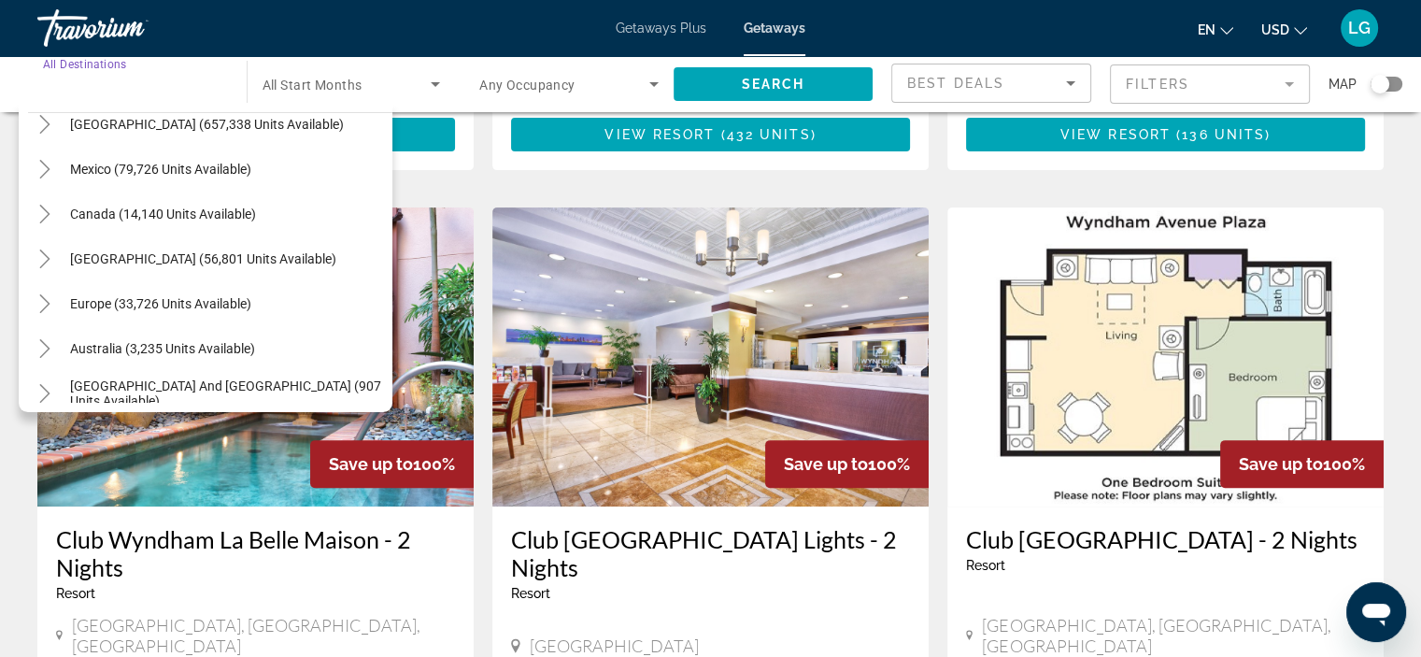
scroll to position [93, 0]
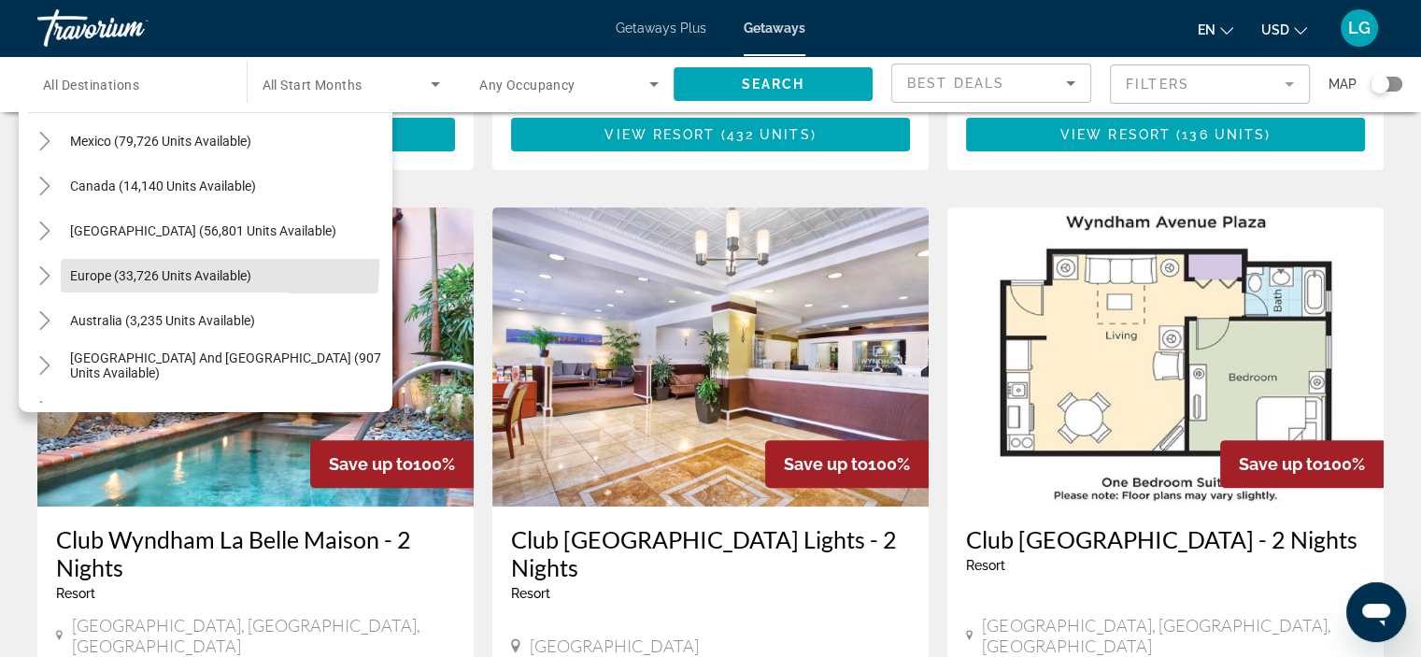
click at [96, 264] on span "Search widget" at bounding box center [227, 275] width 332 height 45
type input "**********"
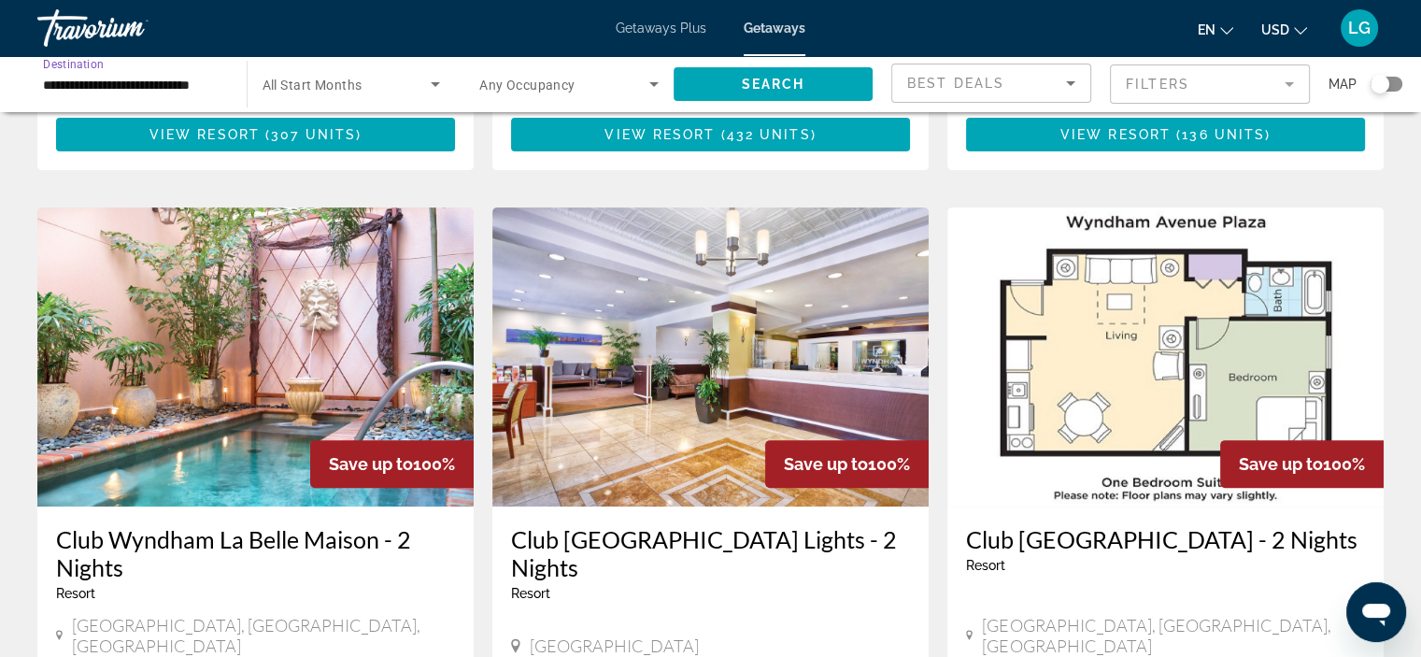
click at [784, 85] on span "Search" at bounding box center [773, 84] width 64 height 15
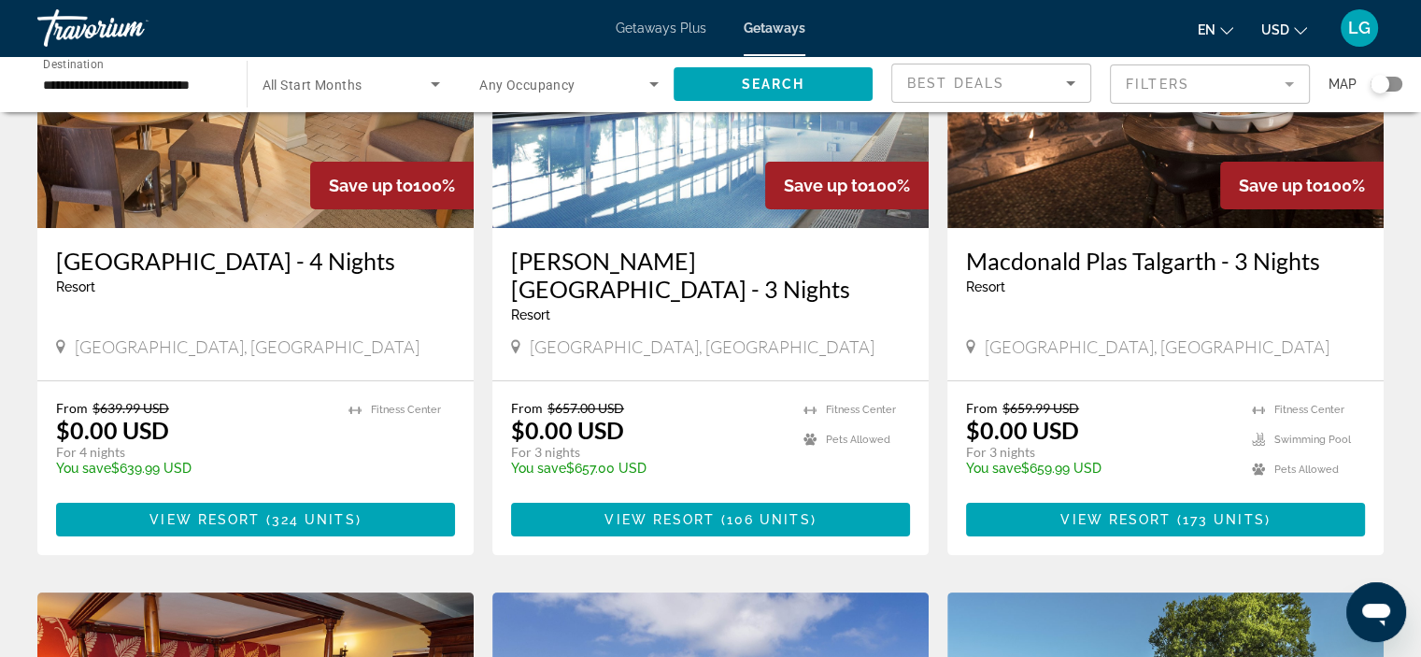
scroll to position [280, 0]
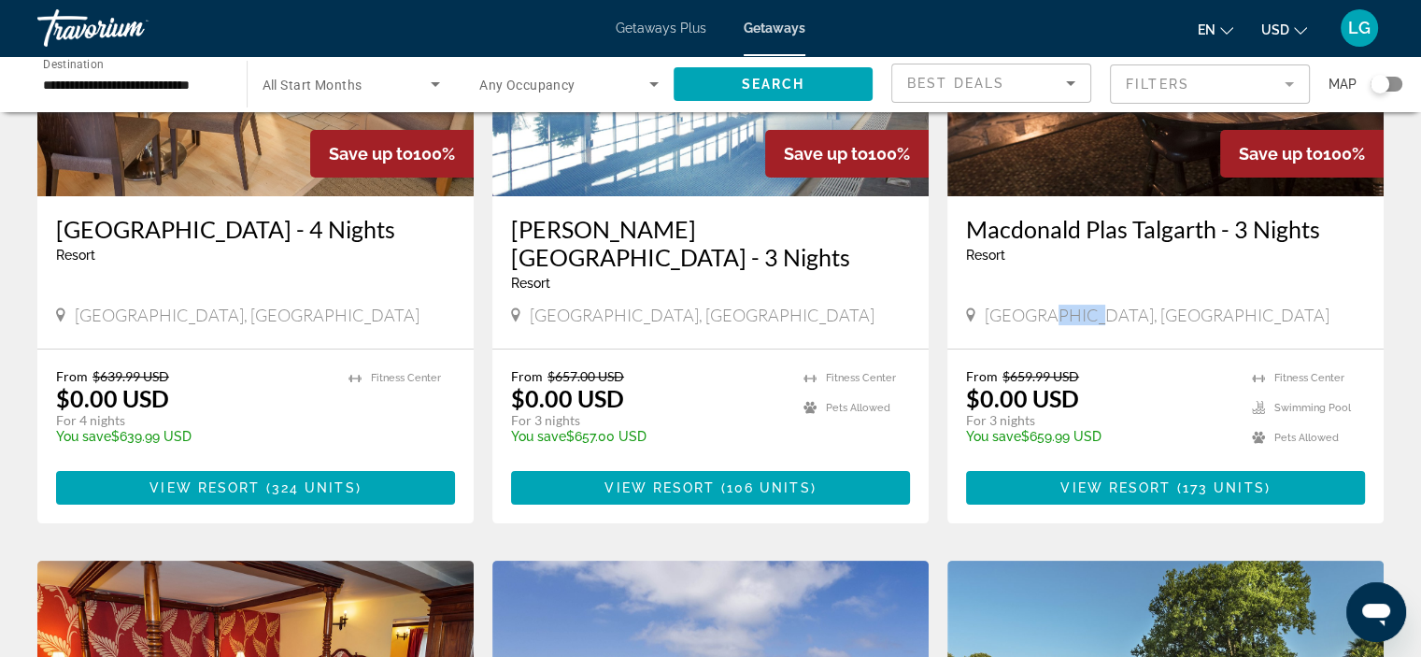
drag, startPoint x: 1044, startPoint y: 310, endPoint x: 1167, endPoint y: 308, distance: 122.4
click at [1167, 308] on div "[GEOGRAPHIC_DATA], [GEOGRAPHIC_DATA]" at bounding box center [1165, 314] width 399 height 21
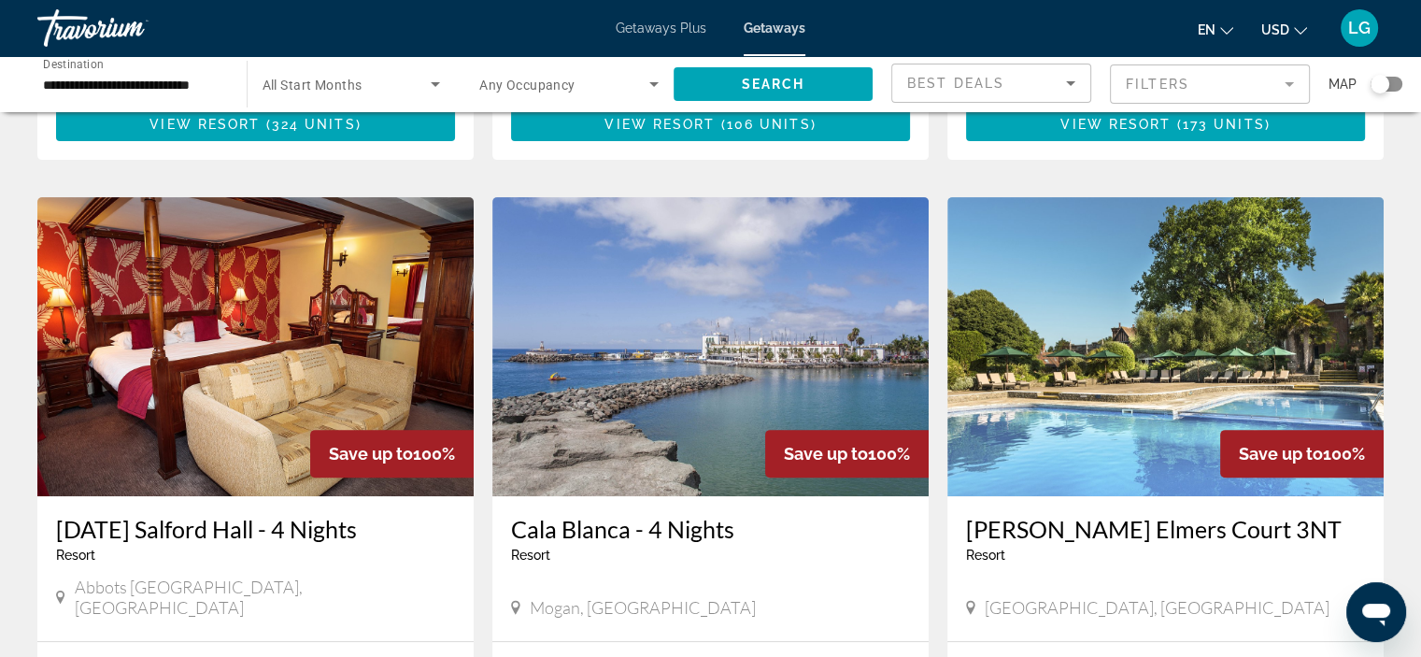
scroll to position [747, 0]
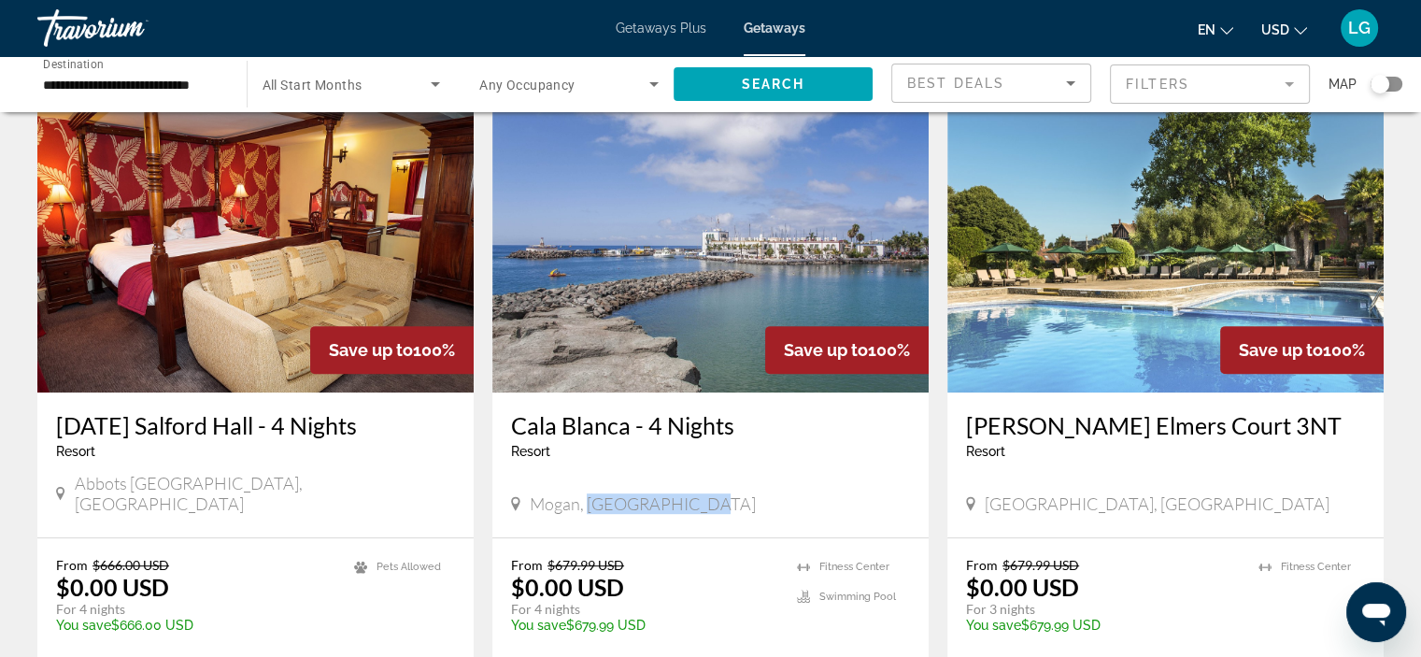
drag, startPoint x: 586, startPoint y: 481, endPoint x: 763, endPoint y: 477, distance: 177.5
click at [763, 493] on div "Mogan, [GEOGRAPHIC_DATA]" at bounding box center [710, 503] width 399 height 21
click at [781, 466] on div "[PERSON_NAME] - 4 Nights Resort - This is an adults only resort" at bounding box center [710, 442] width 399 height 62
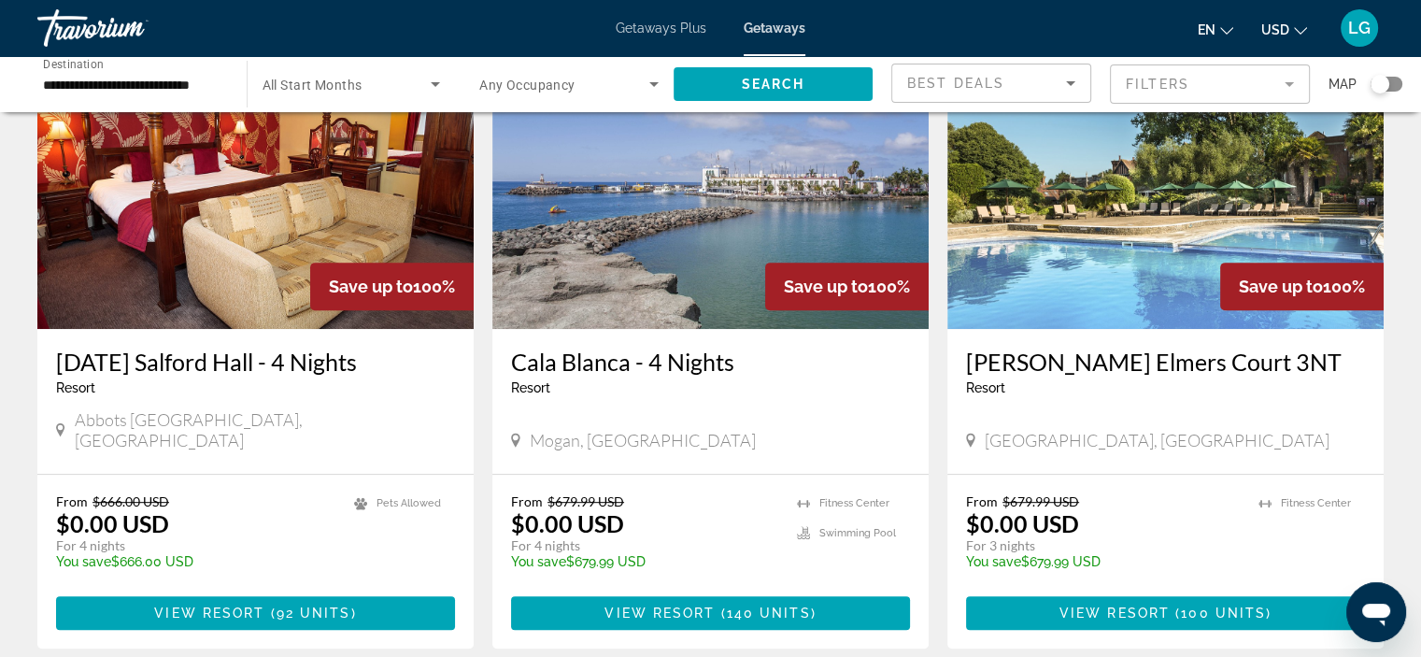
scroll to position [841, 0]
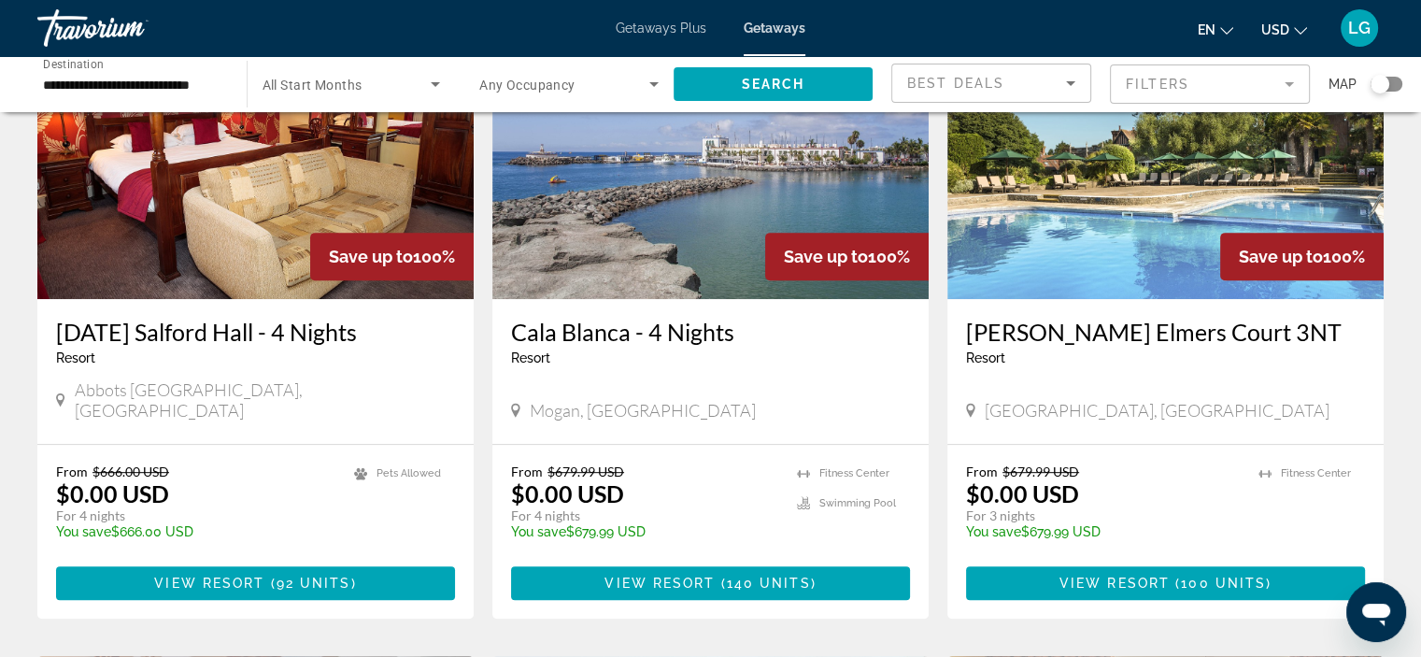
click at [572, 220] on img "Main content" at bounding box center [710, 149] width 436 height 299
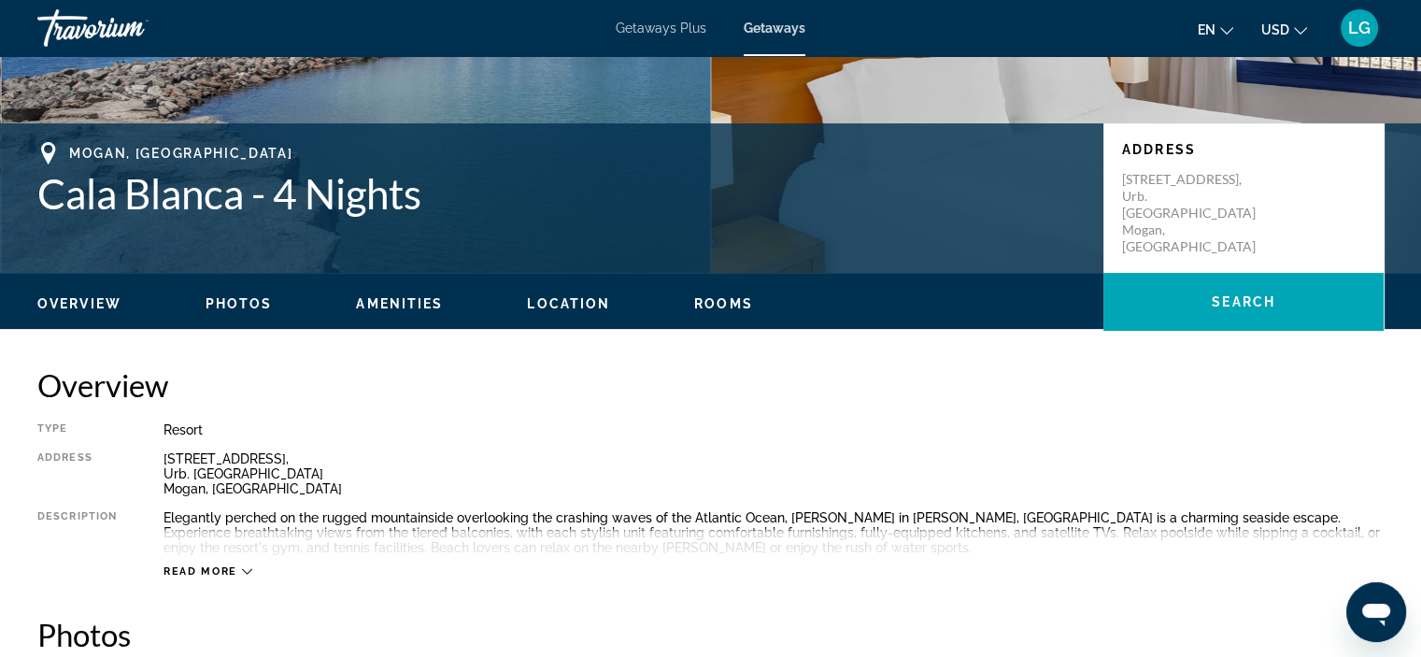
scroll to position [374, 0]
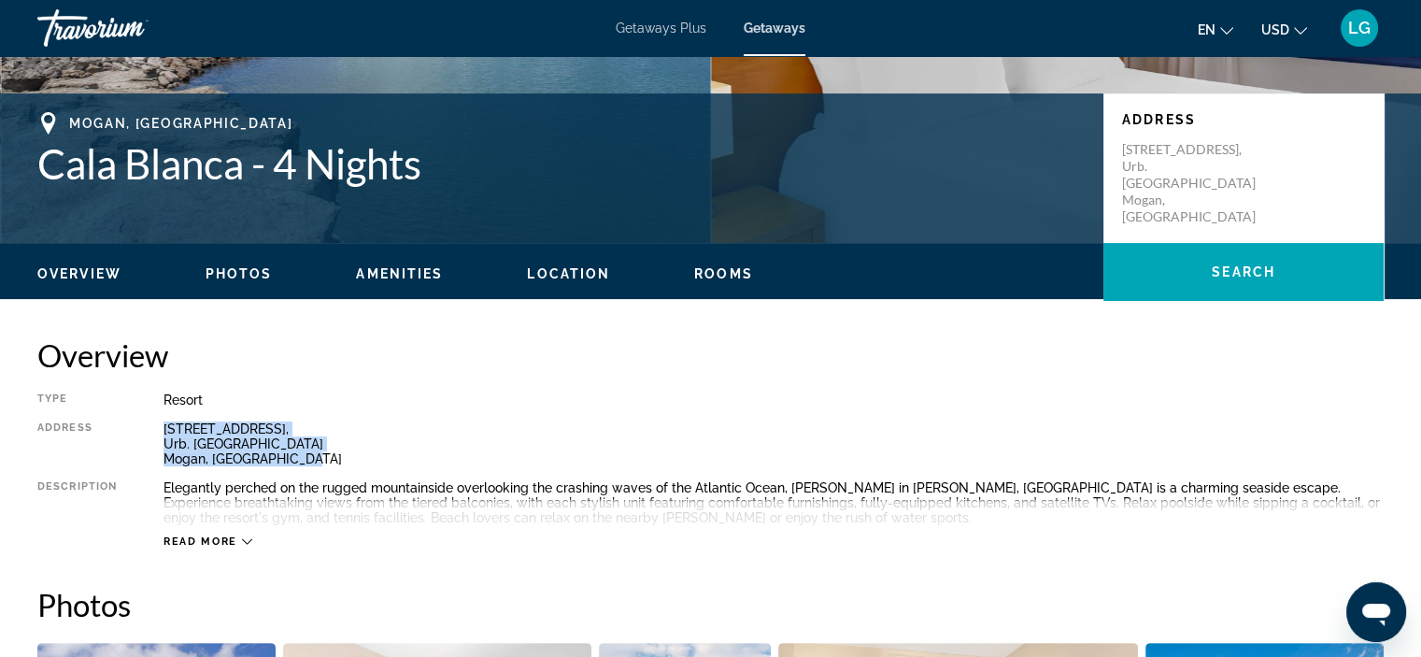
drag, startPoint x: 305, startPoint y: 459, endPoint x: 135, endPoint y: 469, distance: 170.3
click at [135, 469] on div "Type Resort All-Inclusive No All-Inclusive Address [STREET_ADDRESS] [GEOGRAPHIC…" at bounding box center [710, 470] width 1346 height 156
click at [249, 541] on icon "Main content" at bounding box center [247, 542] width 10 height 6
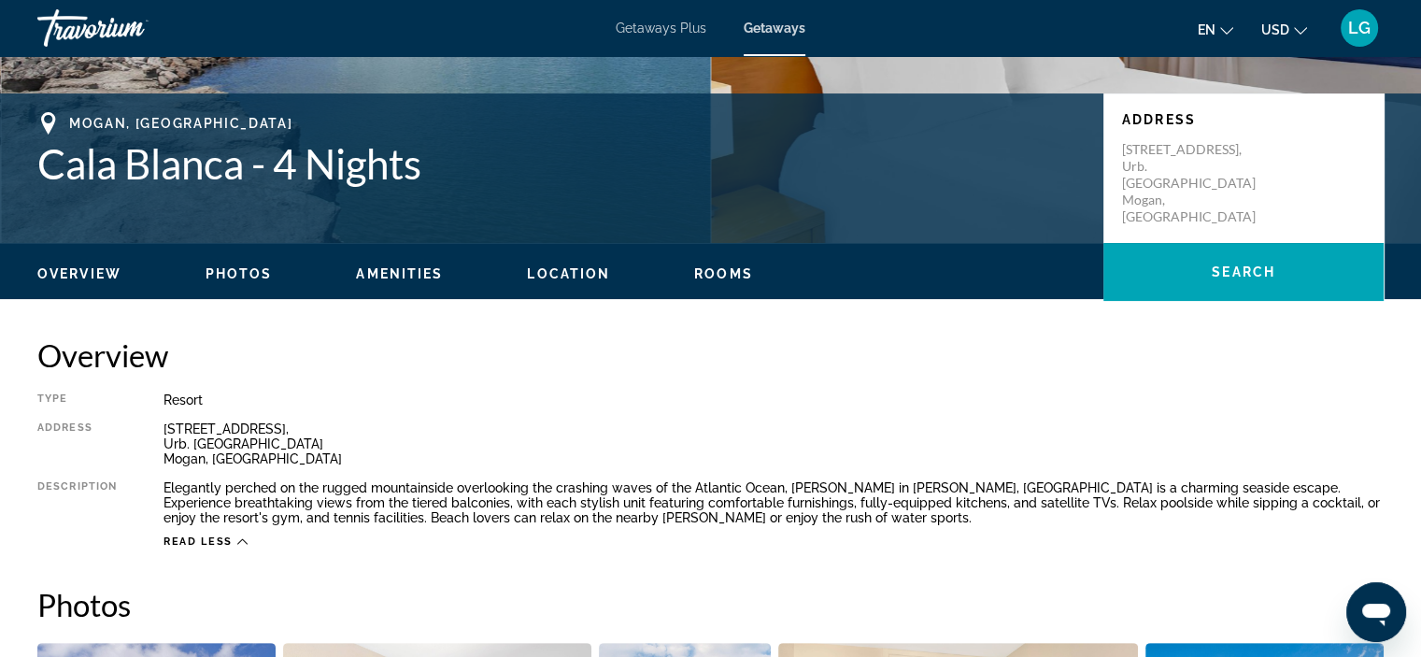
drag, startPoint x: 778, startPoint y: 495, endPoint x: 882, endPoint y: 491, distance: 103.7
click at [882, 491] on div "Elegantly perched on the rugged mountainside overlooking the crashing waves of …" at bounding box center [773, 502] width 1220 height 45
drag, startPoint x: 772, startPoint y: 486, endPoint x: 945, endPoint y: 481, distance: 172.9
click at [945, 481] on div "Elegantly perched on the rugged mountainside overlooking the crashing waves of …" at bounding box center [773, 502] width 1220 height 45
drag, startPoint x: 1262, startPoint y: 178, endPoint x: 1166, endPoint y: 178, distance: 96.2
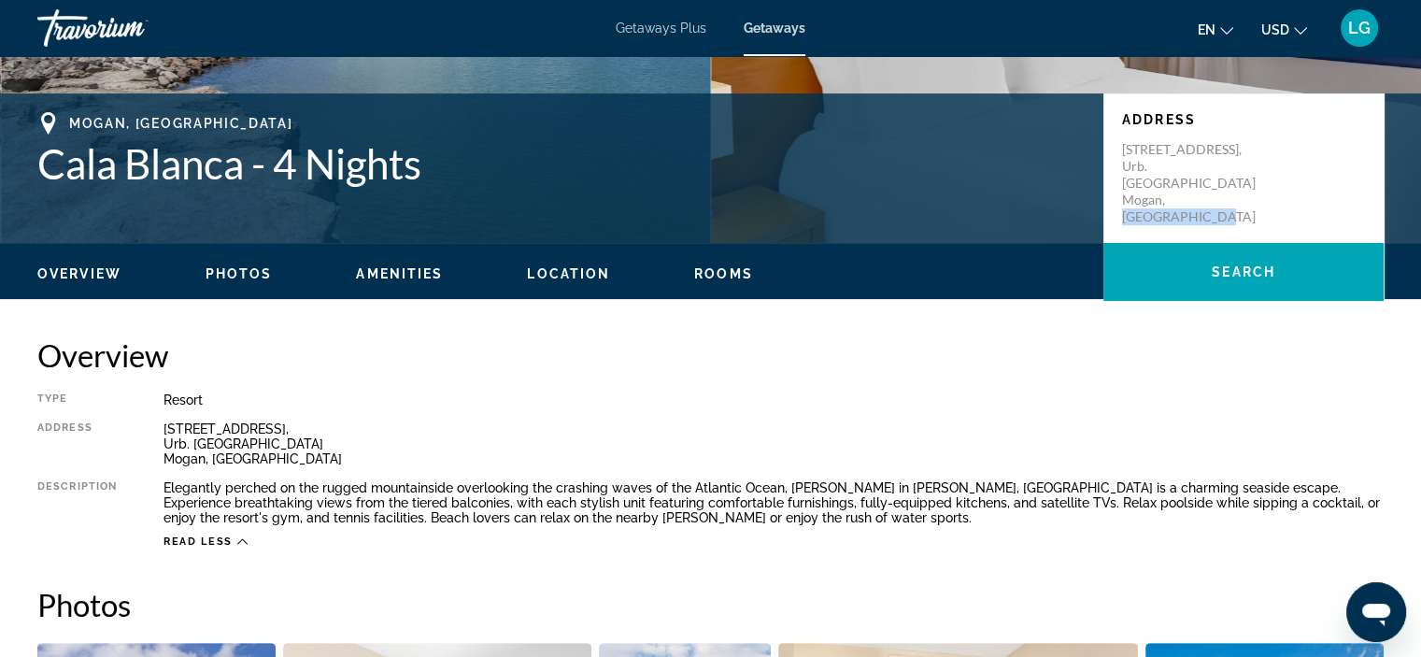
click at [1166, 178] on p "[STREET_ADDRESS] [GEOGRAPHIC_DATA], [GEOGRAPHIC_DATA]" at bounding box center [1196, 183] width 149 height 84
click at [747, 503] on div "Elegantly perched on the rugged mountainside overlooking the crashing waves of …" at bounding box center [773, 502] width 1220 height 45
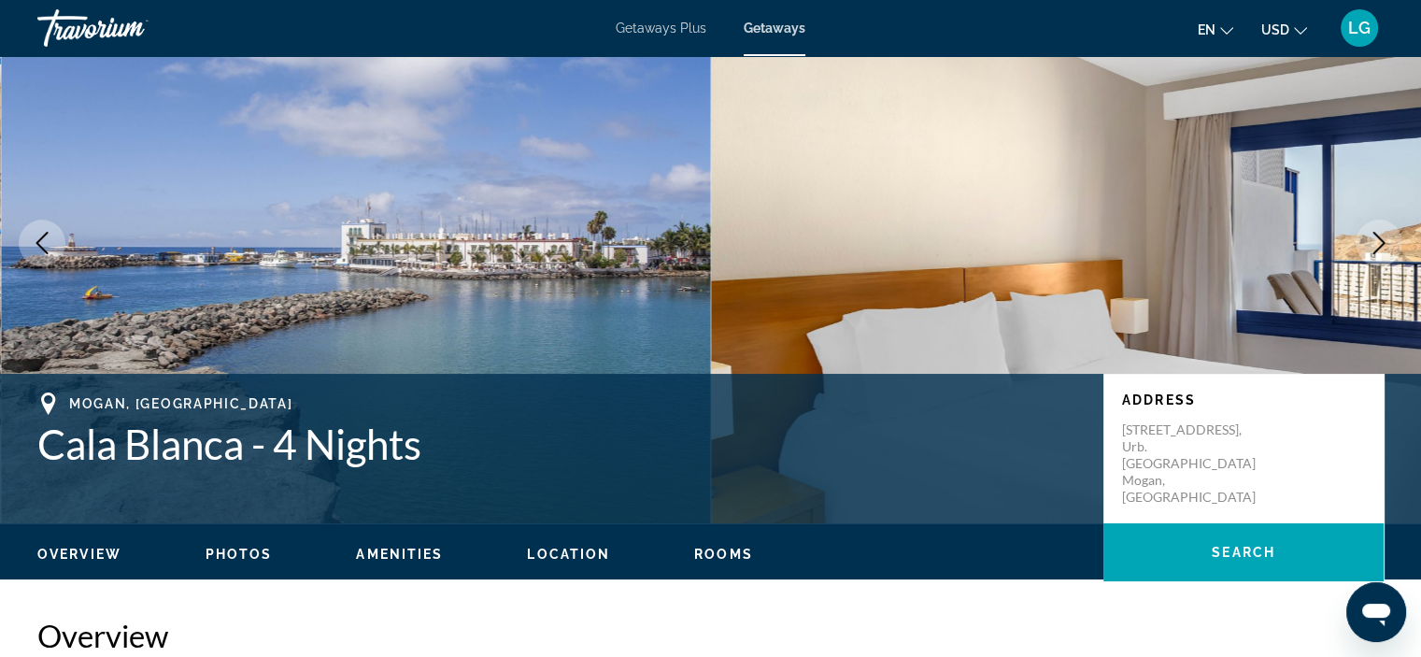
click at [90, 403] on span "Mogan, [GEOGRAPHIC_DATA]" at bounding box center [180, 403] width 223 height 15
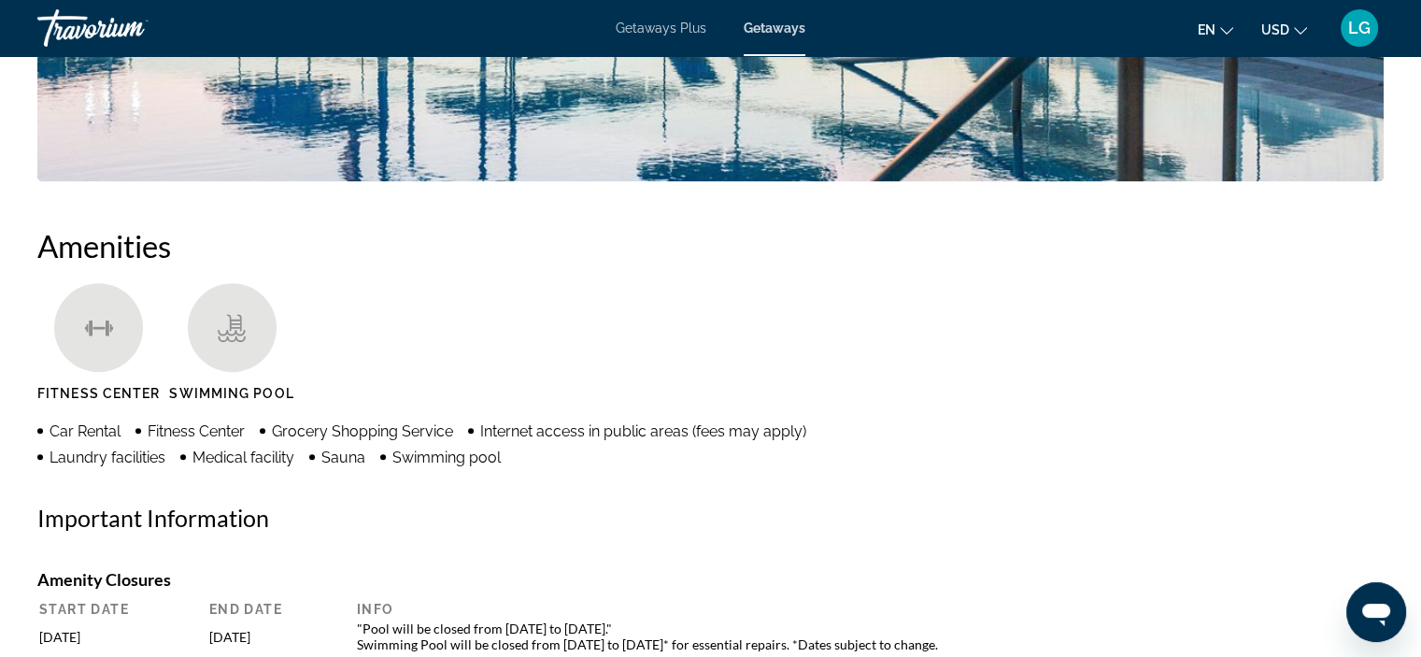
scroll to position [1494, 0]
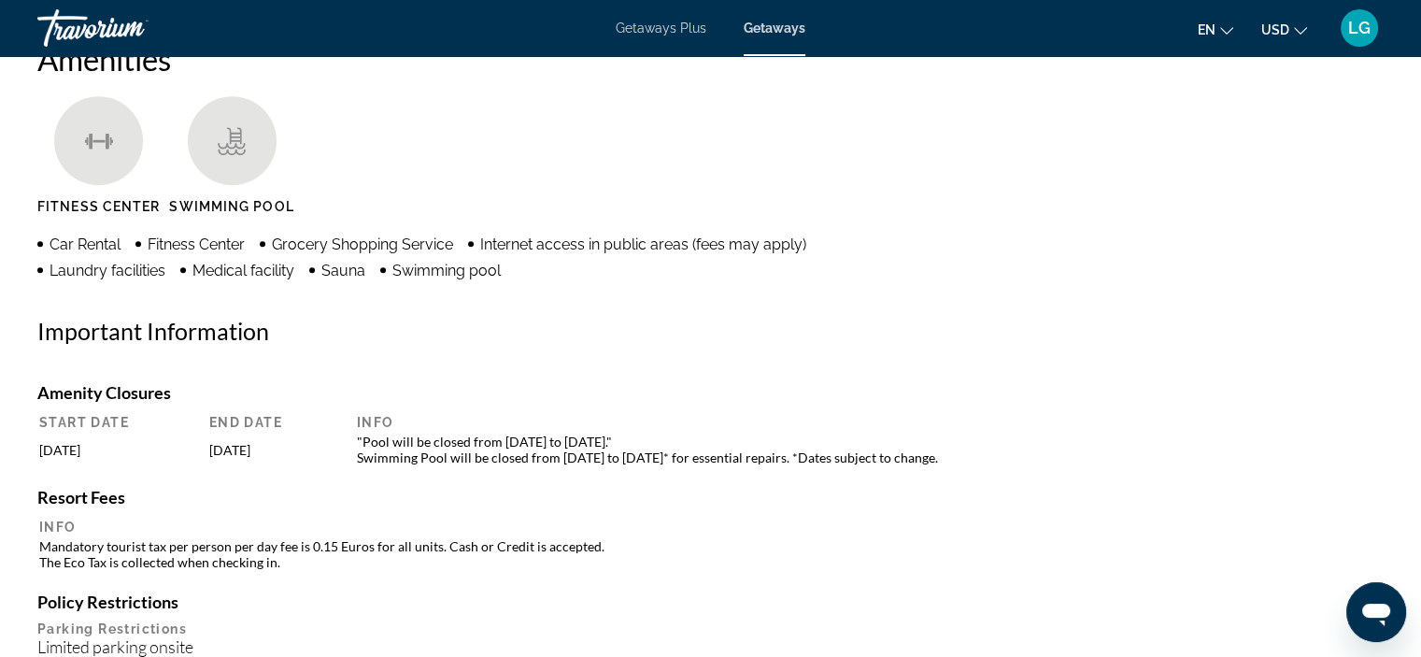
drag, startPoint x: 35, startPoint y: 454, endPoint x: 303, endPoint y: 451, distance: 268.1
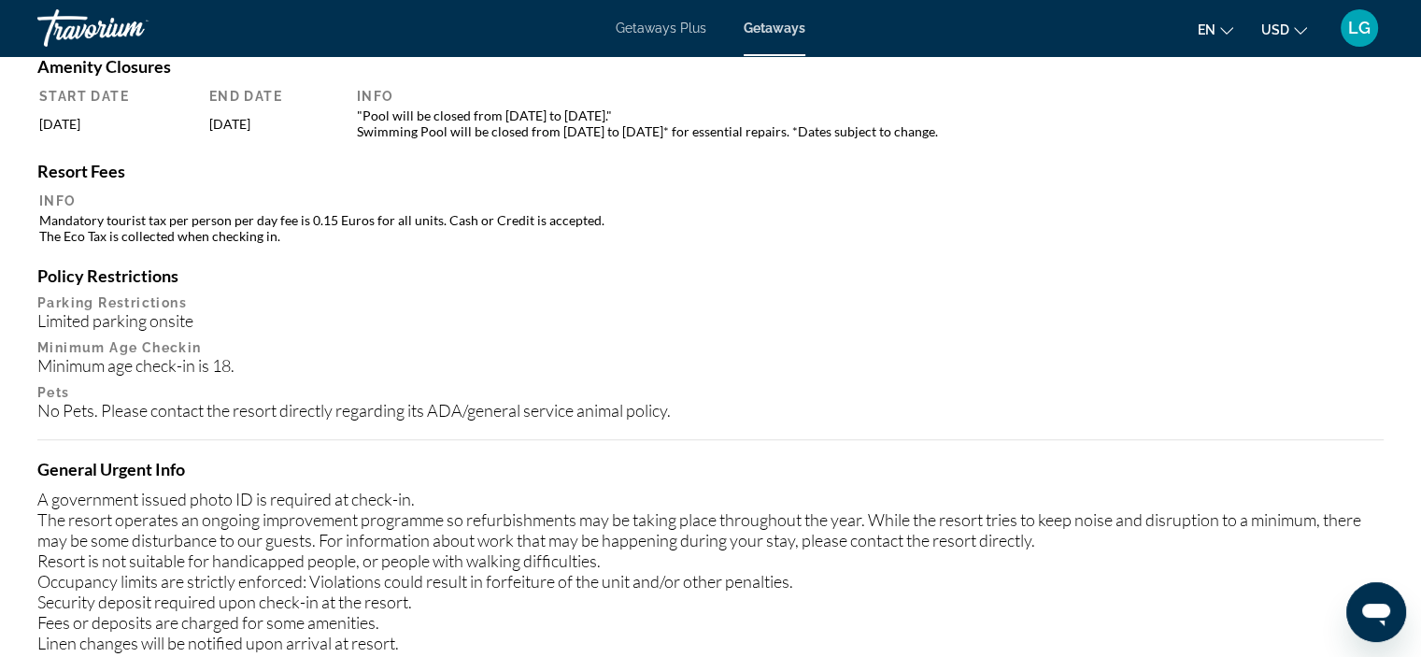
scroll to position [1868, 0]
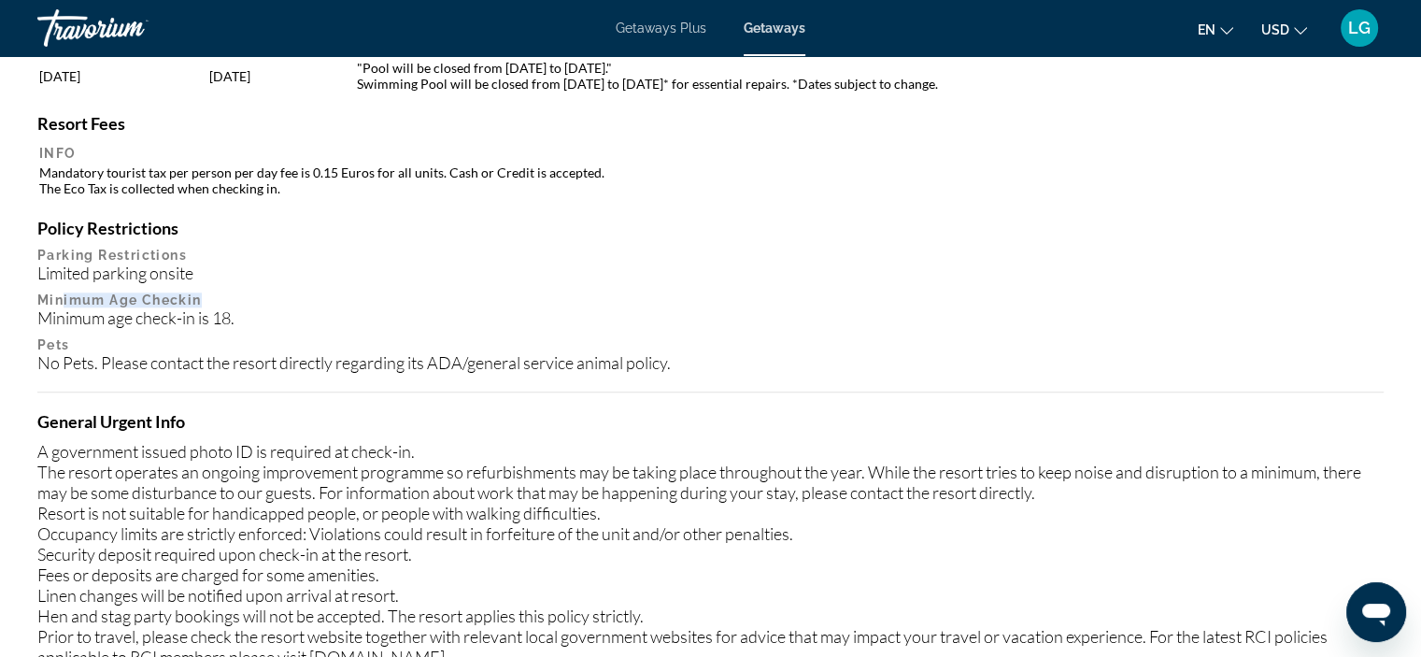
drag, startPoint x: 65, startPoint y: 301, endPoint x: 243, endPoint y: 299, distance: 177.5
click at [243, 299] on p "Minimum Age Checkin" at bounding box center [710, 299] width 1346 height 15
click at [289, 299] on p "Minimum Age Checkin" at bounding box center [710, 299] width 1346 height 15
drag, startPoint x: 256, startPoint y: 321, endPoint x: 27, endPoint y: 294, distance: 230.4
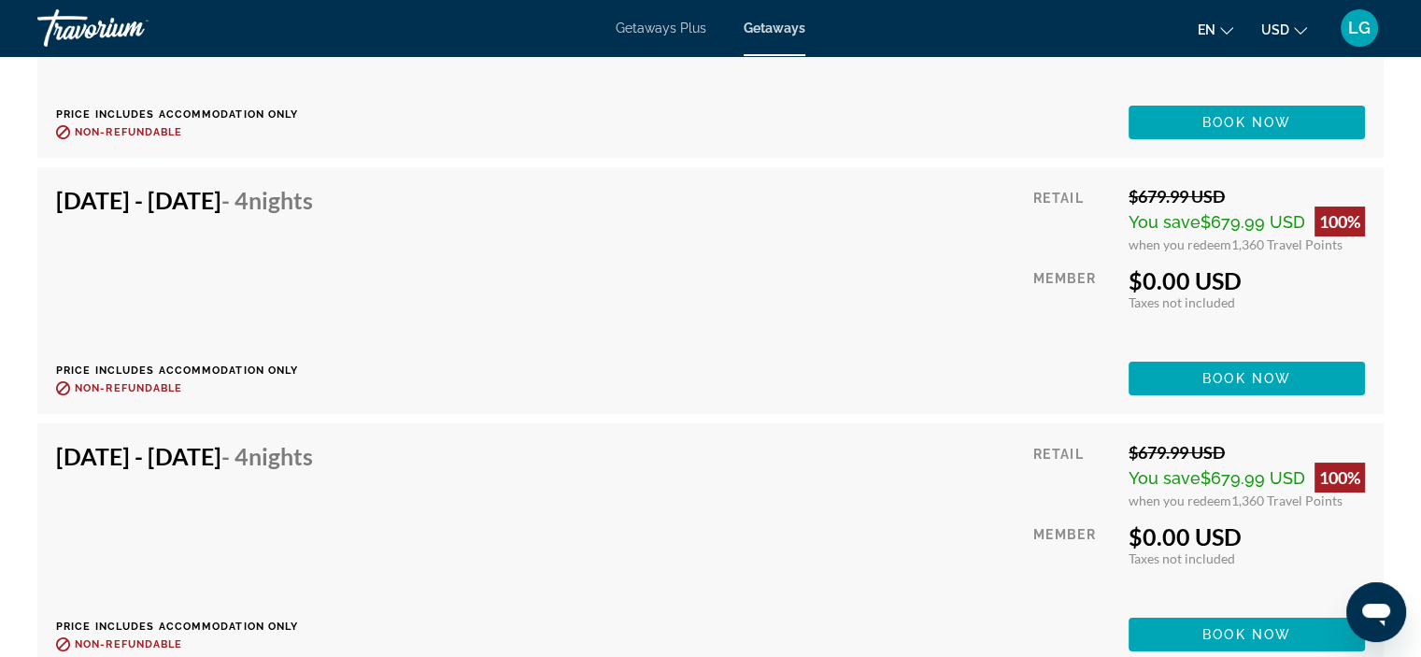
scroll to position [7154, 0]
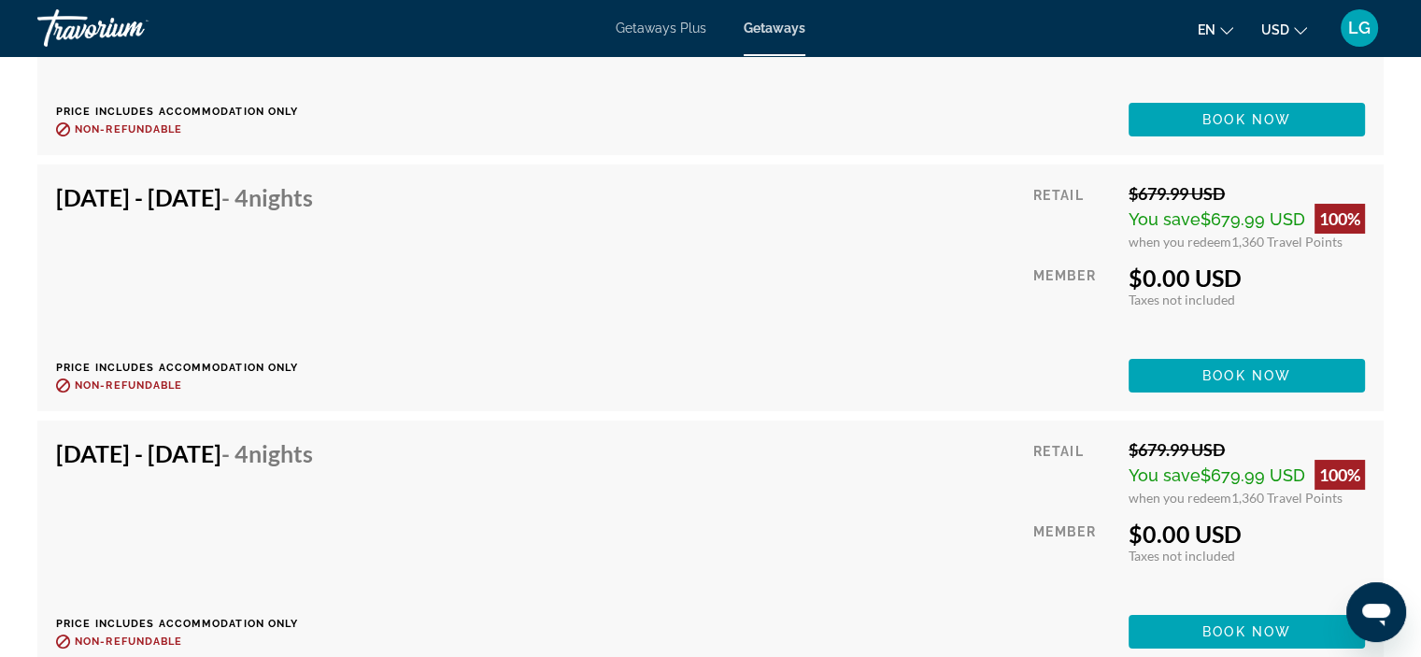
drag, startPoint x: 1141, startPoint y: 275, endPoint x: 1295, endPoint y: 264, distance: 153.5
click at [1295, 264] on div "$0.00 USD" at bounding box center [1246, 277] width 236 height 28
click at [1239, 375] on span "Book now" at bounding box center [1246, 375] width 89 height 15
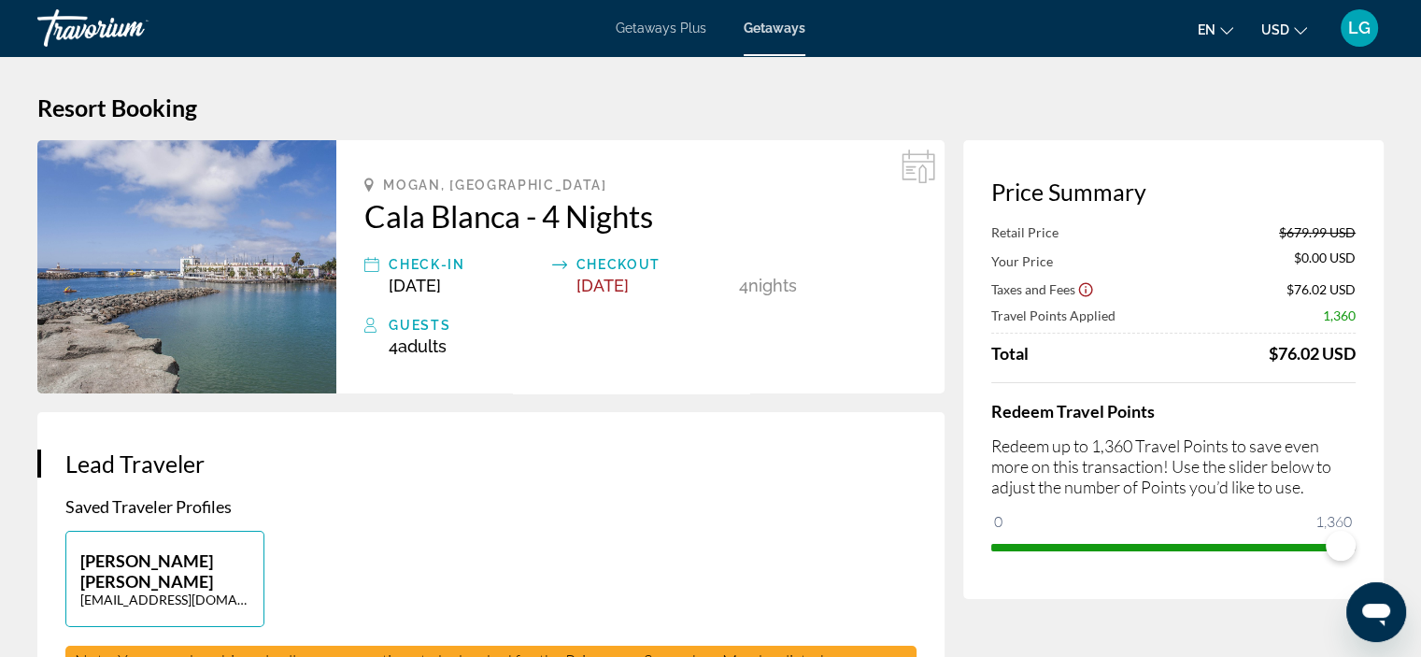
drag, startPoint x: 1275, startPoint y: 358, endPoint x: 1396, endPoint y: 335, distance: 123.5
drag, startPoint x: 1259, startPoint y: 360, endPoint x: 1361, endPoint y: 347, distance: 102.6
click at [1361, 347] on div "Price Summary Retail Price $679.99 USD Your Price $0.00 USD Taxes and Fees $76.…" at bounding box center [1173, 369] width 420 height 459
drag, startPoint x: 393, startPoint y: 350, endPoint x: 508, endPoint y: 351, distance: 114.9
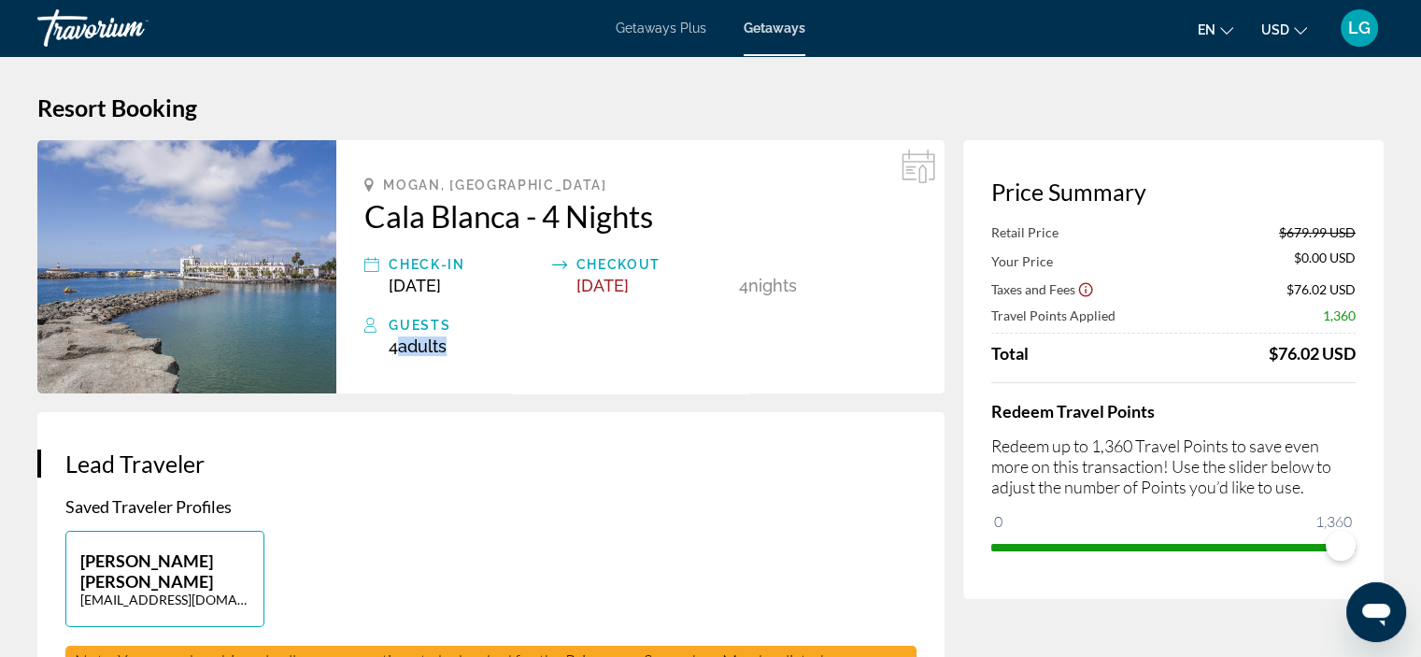
click at [508, 351] on div "4 Adult Adults , Child Children" at bounding box center [653, 346] width 528 height 20
drag, startPoint x: 452, startPoint y: 336, endPoint x: 359, endPoint y: 356, distance: 95.4
click at [359, 356] on div "Mogan, [GEOGRAPHIC_DATA] [PERSON_NAME] - 4 Nights Check-In [DATE] Checkout [DAT…" at bounding box center [640, 266] width 608 height 253
click at [499, 351] on div "4 Adult Adults , Child Children" at bounding box center [653, 346] width 528 height 20
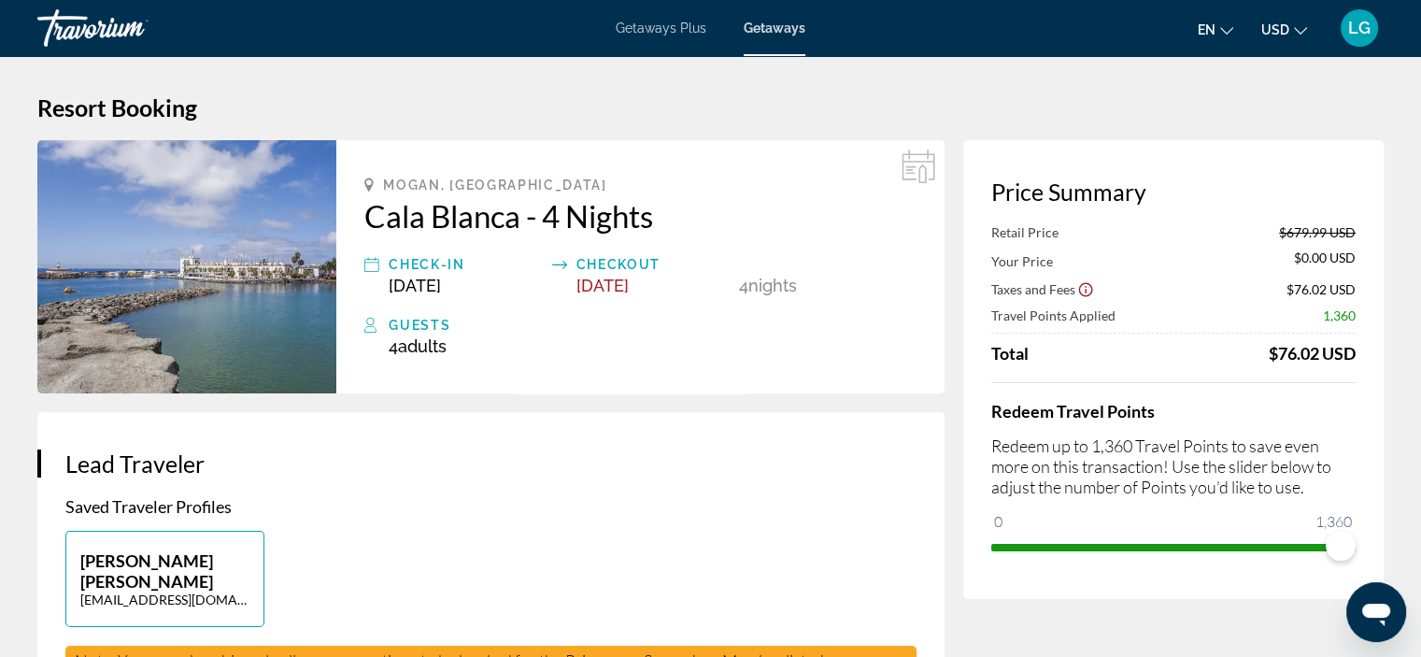
click at [658, 27] on span "Getaways Plus" at bounding box center [661, 28] width 91 height 15
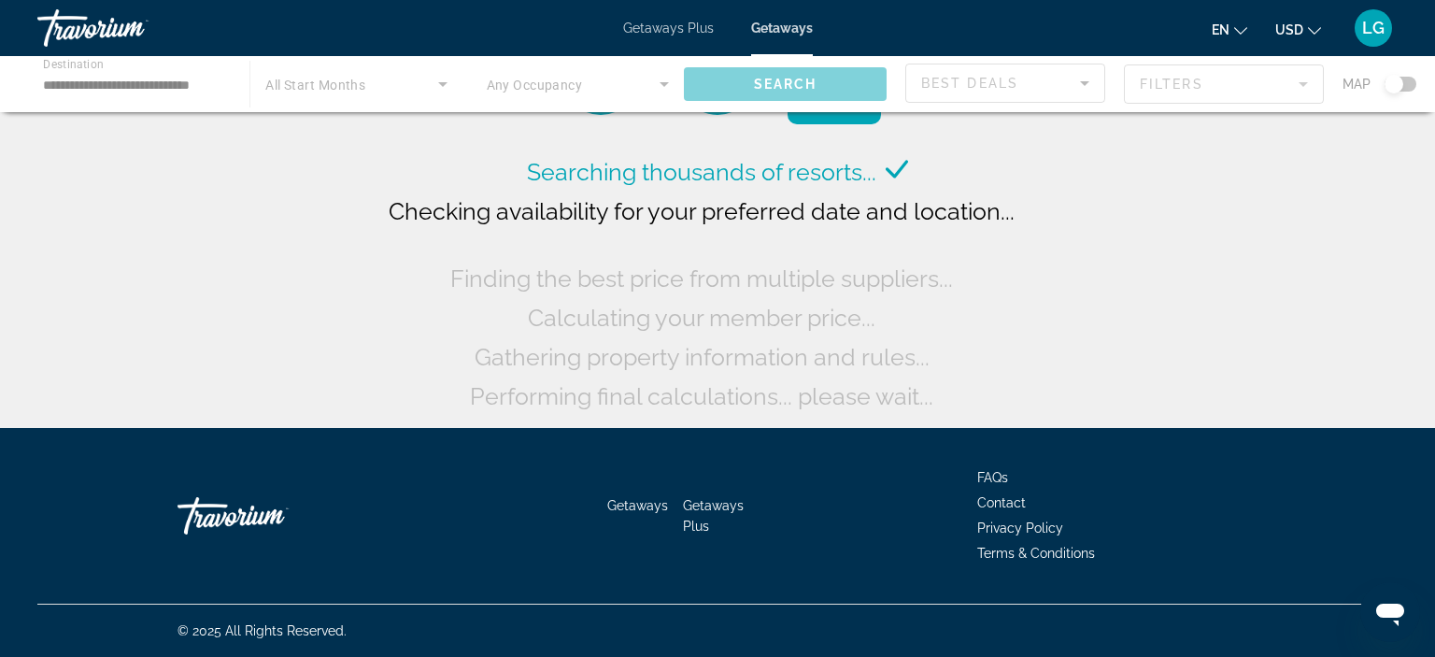
click at [1368, 21] on span "LG" at bounding box center [1373, 28] width 22 height 19
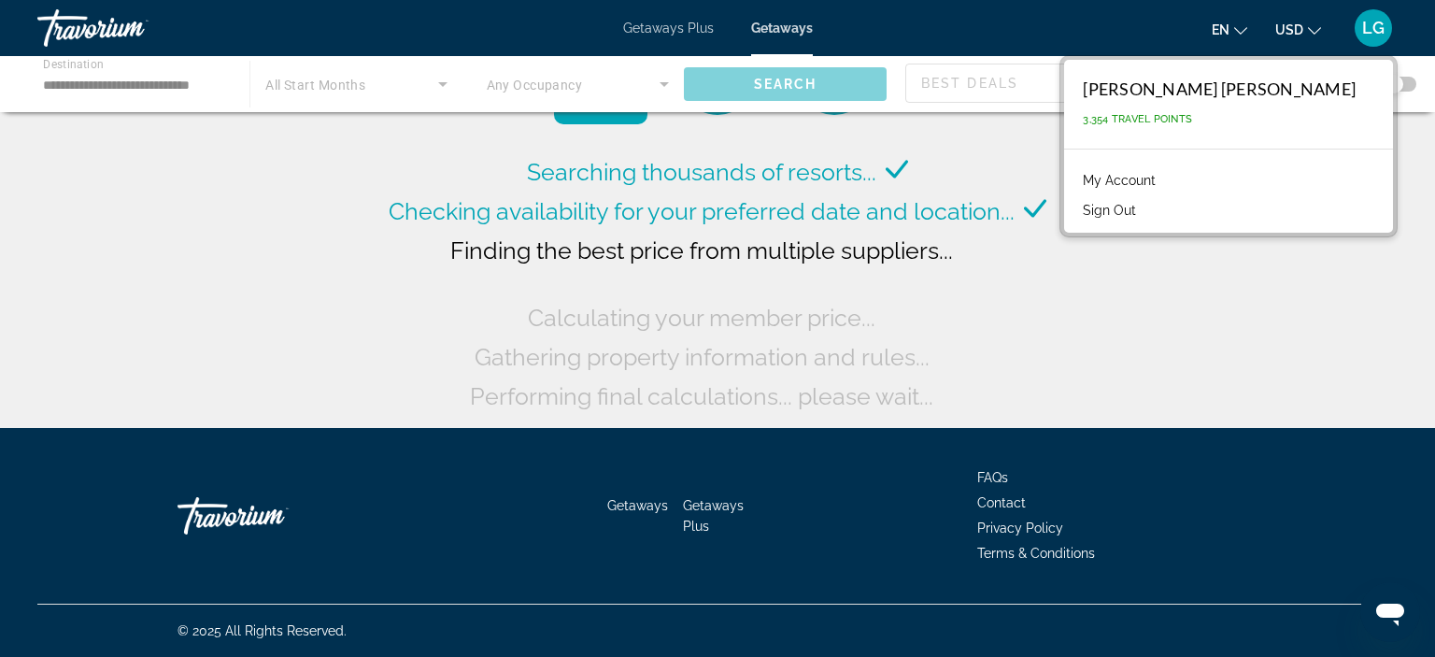
click at [1254, 84] on div "[PERSON_NAME] [PERSON_NAME]" at bounding box center [1219, 88] width 273 height 21
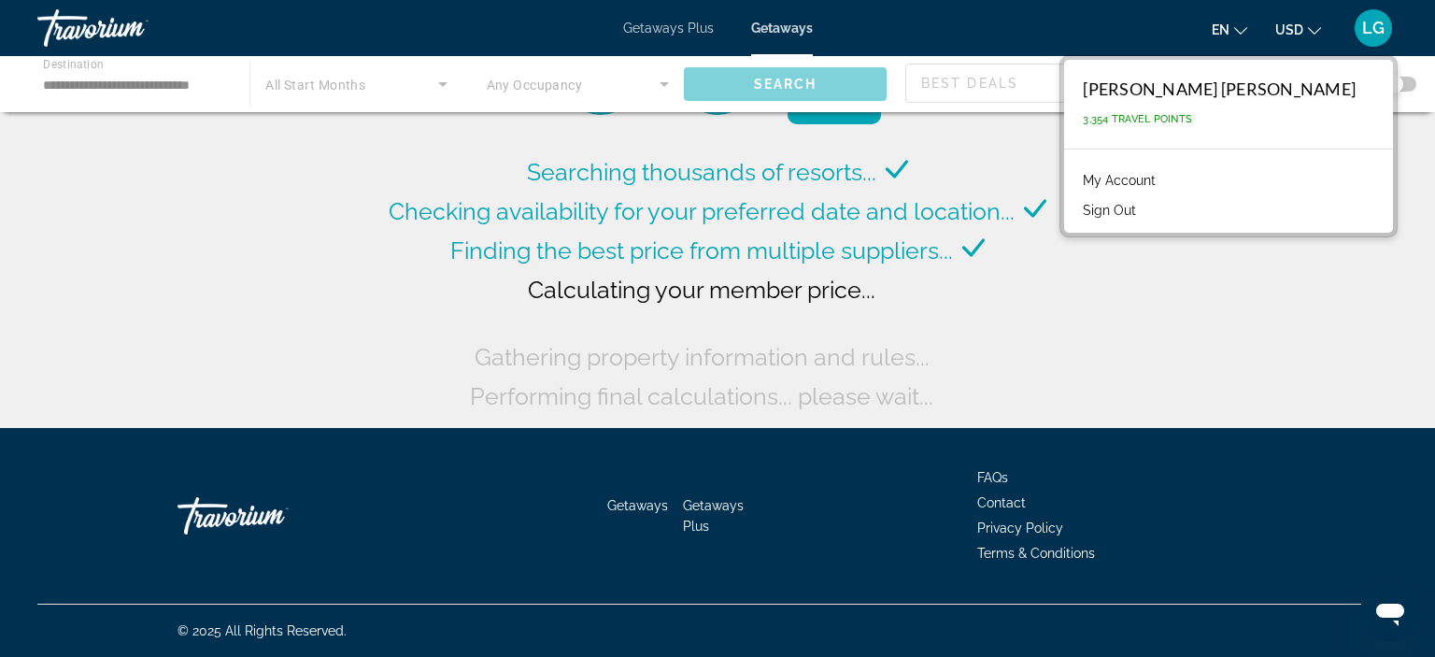
click at [1165, 189] on link "My Account" at bounding box center [1119, 180] width 92 height 24
